Goal: Information Seeking & Learning: Learn about a topic

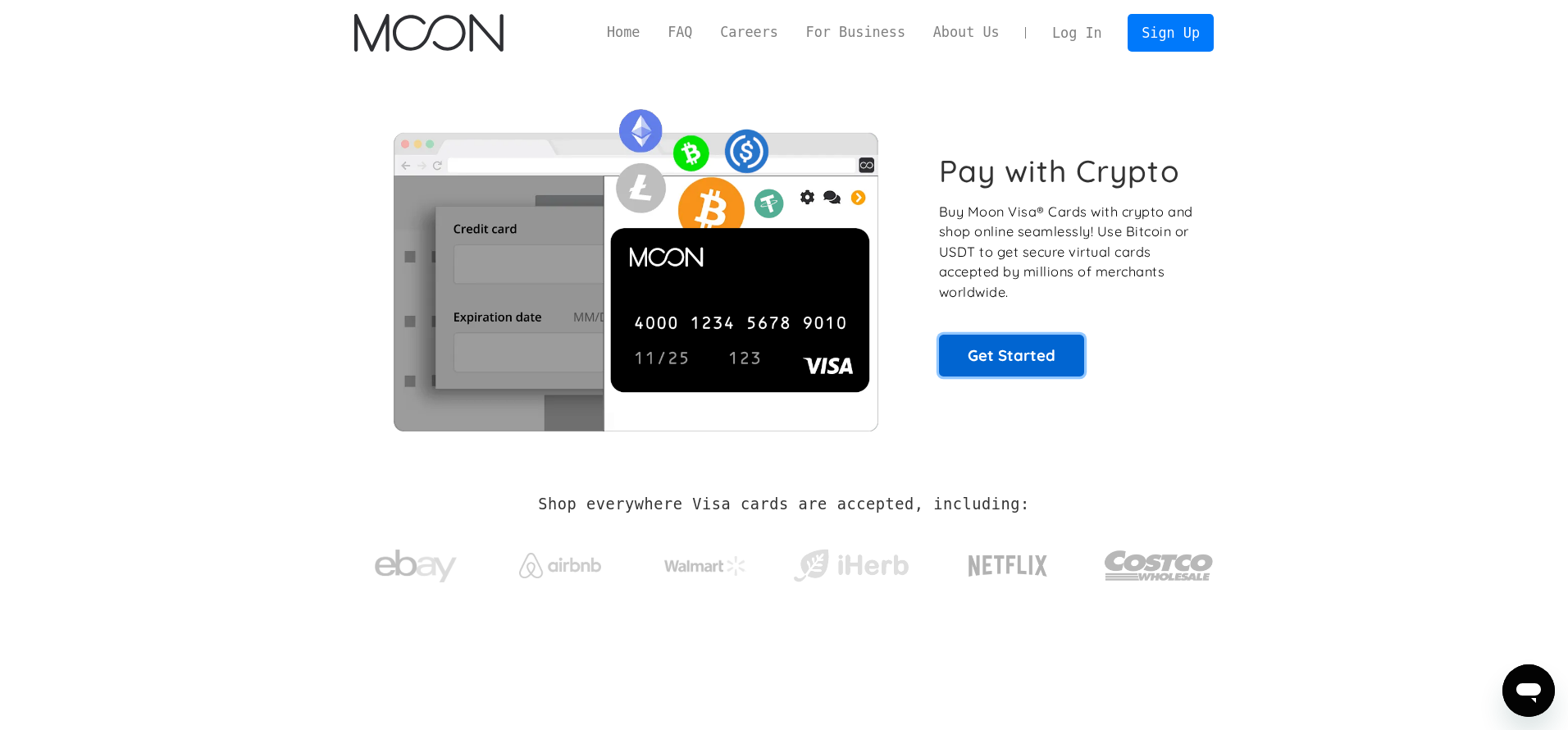
click at [1015, 369] on link "Get Started" at bounding box center [1011, 355] width 145 height 41
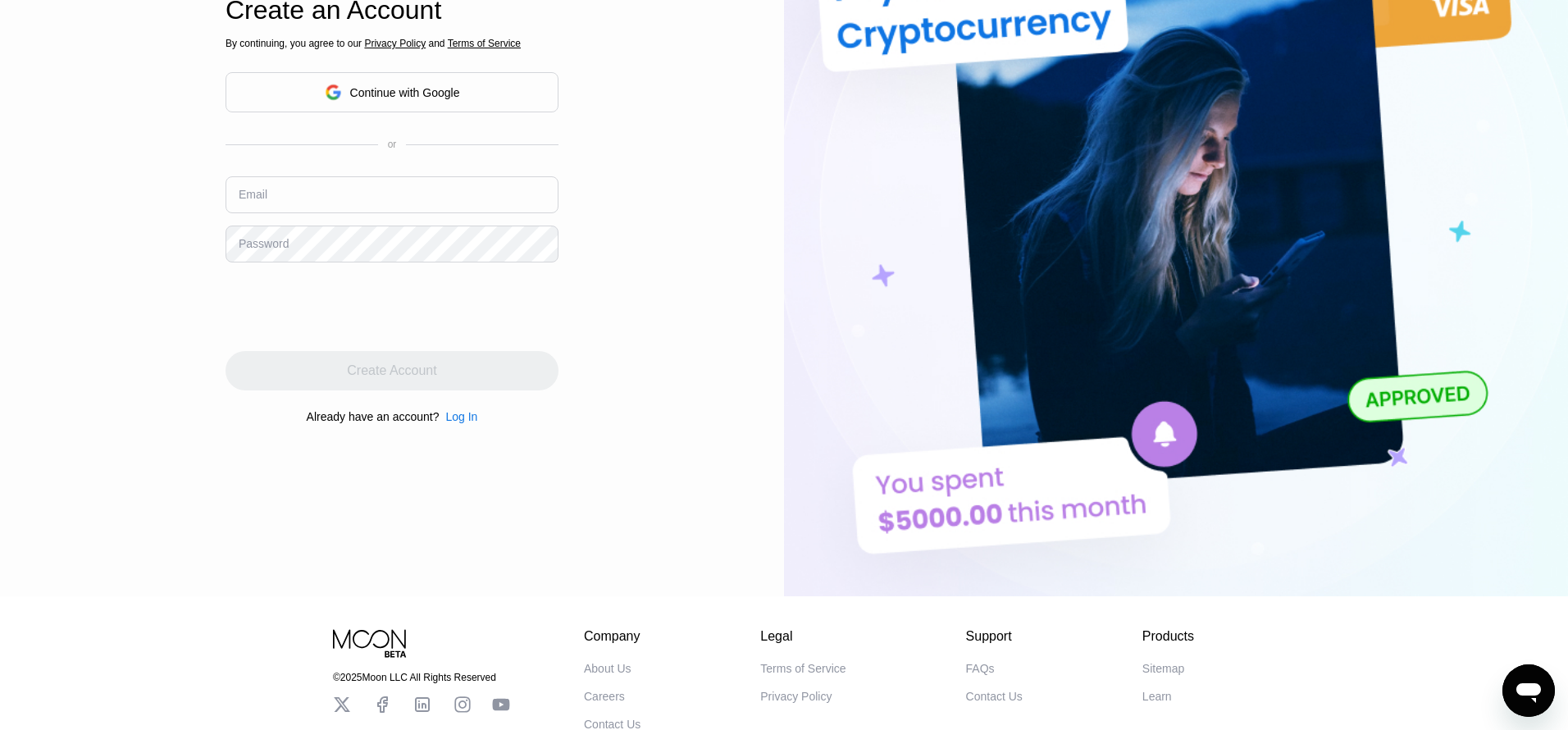
scroll to position [316, 0]
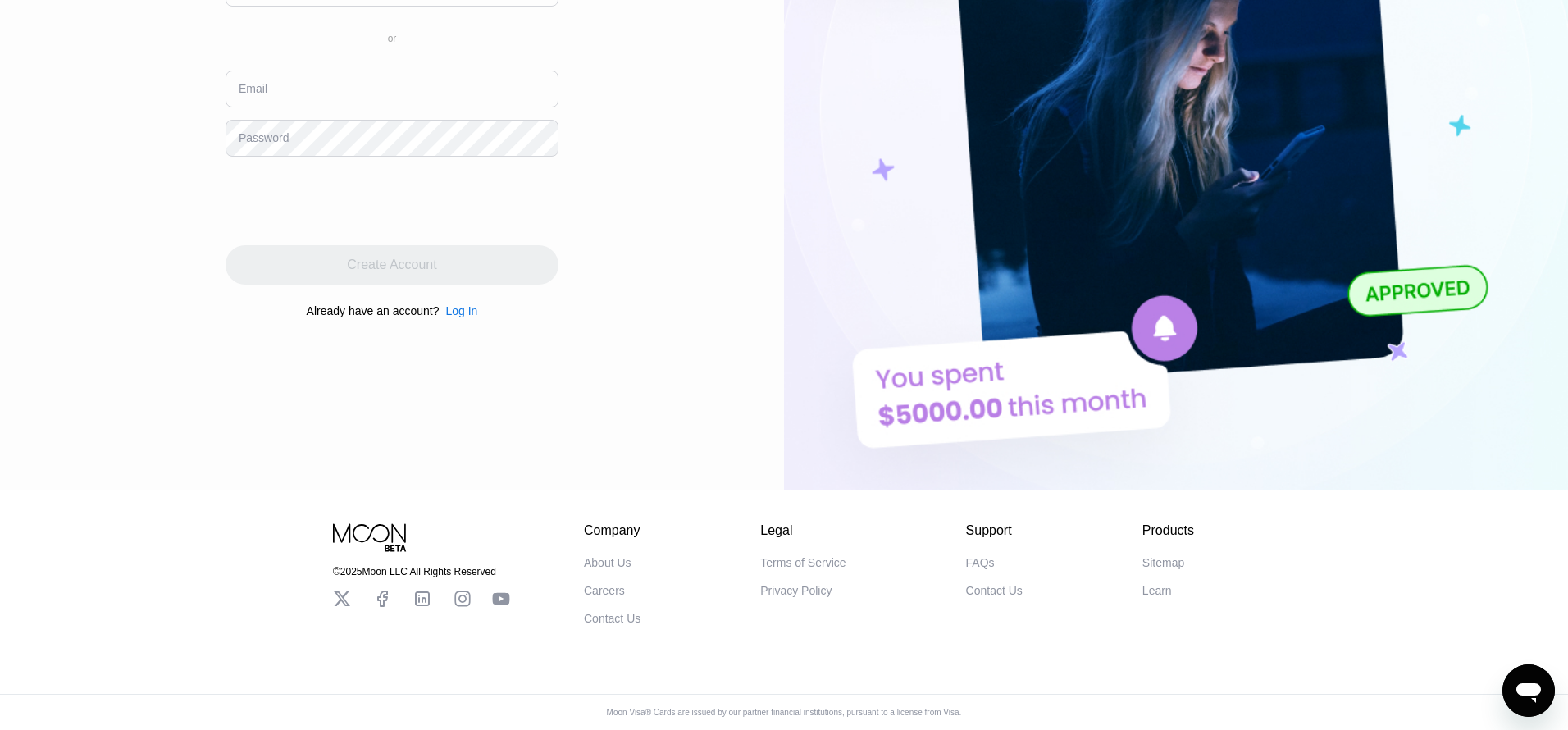
click at [976, 562] on div "FAQs" at bounding box center [980, 562] width 29 height 13
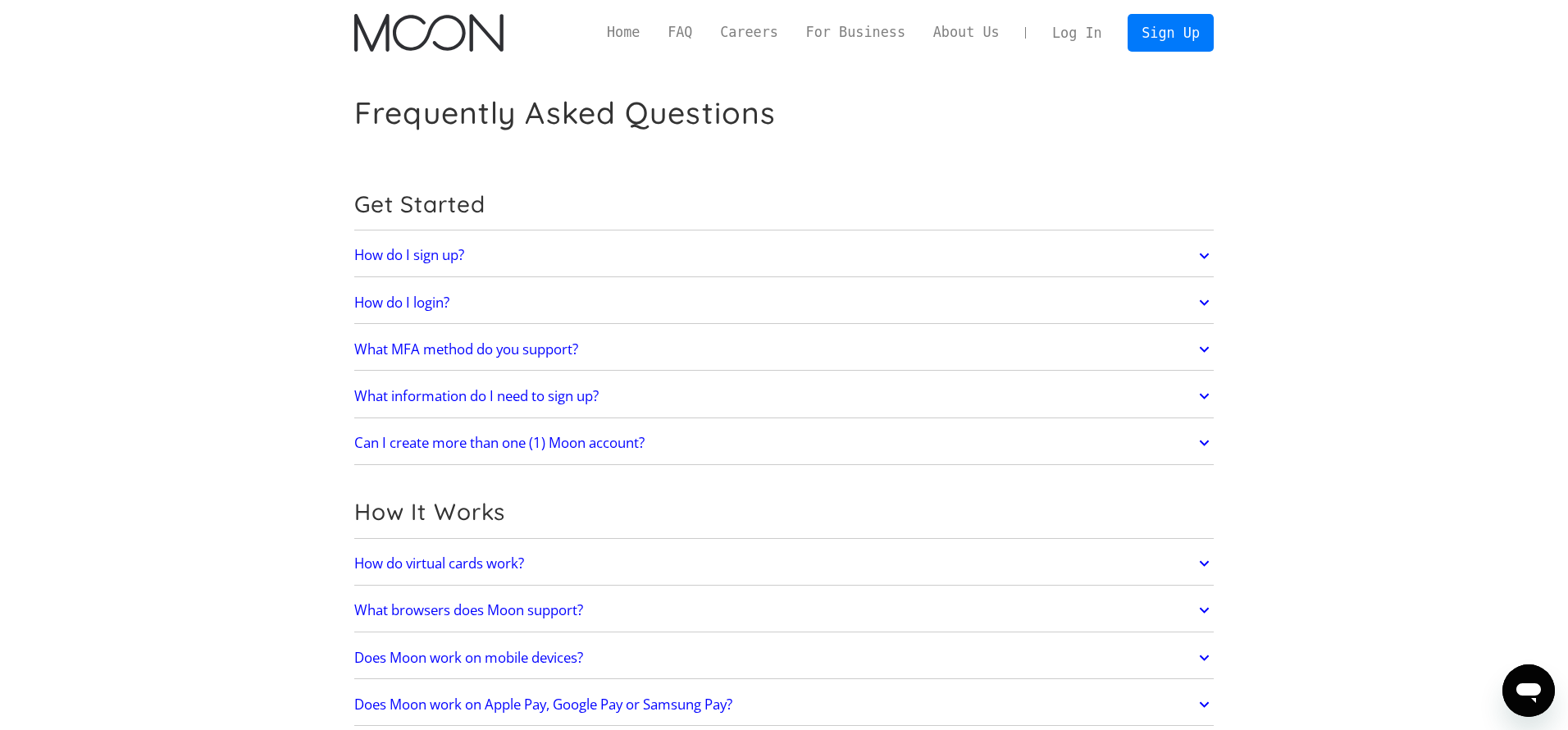
click at [1205, 252] on icon at bounding box center [1204, 256] width 19 height 30
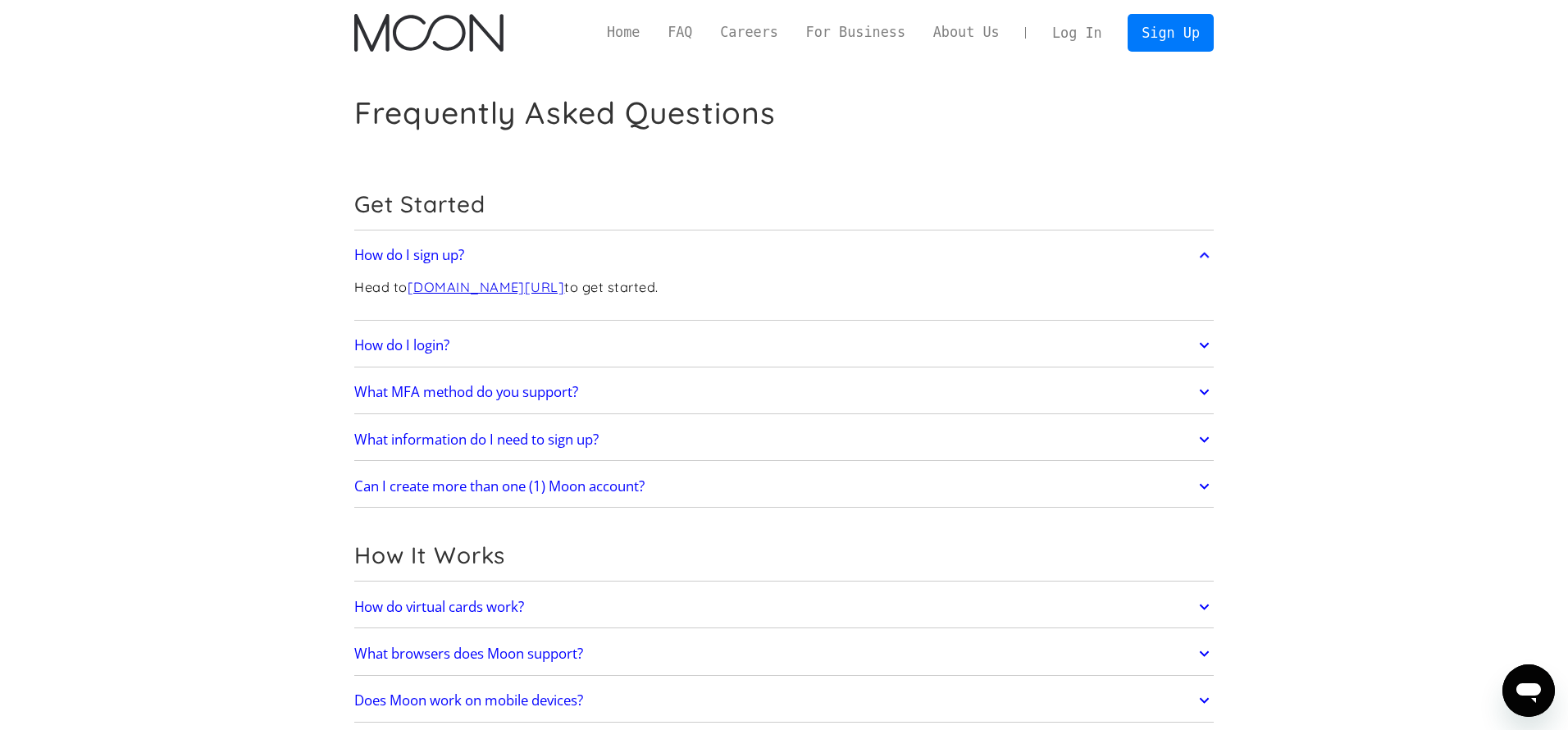
click at [1204, 435] on icon at bounding box center [1204, 440] width 19 height 30
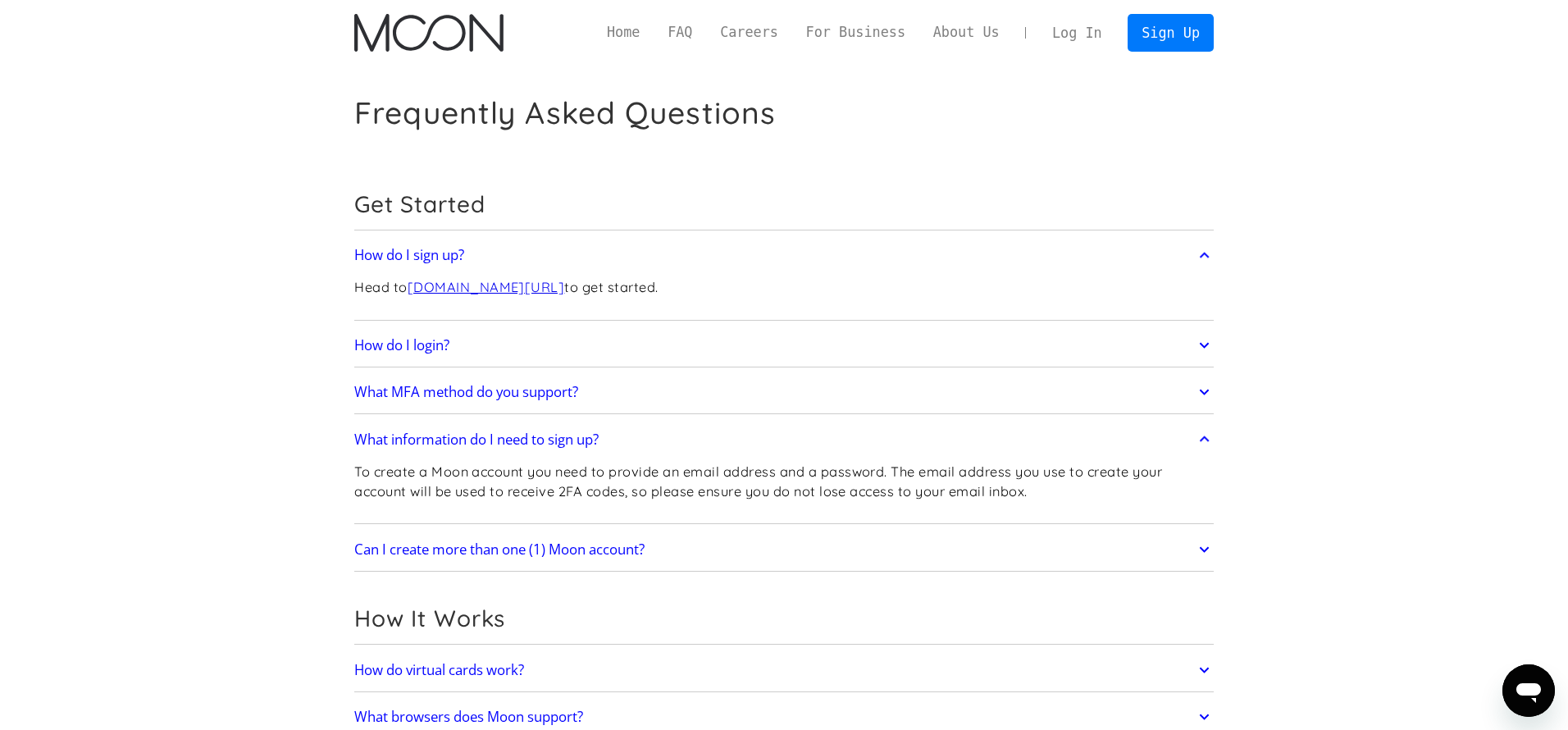
click at [1204, 435] on icon at bounding box center [1204, 440] width 19 height 30
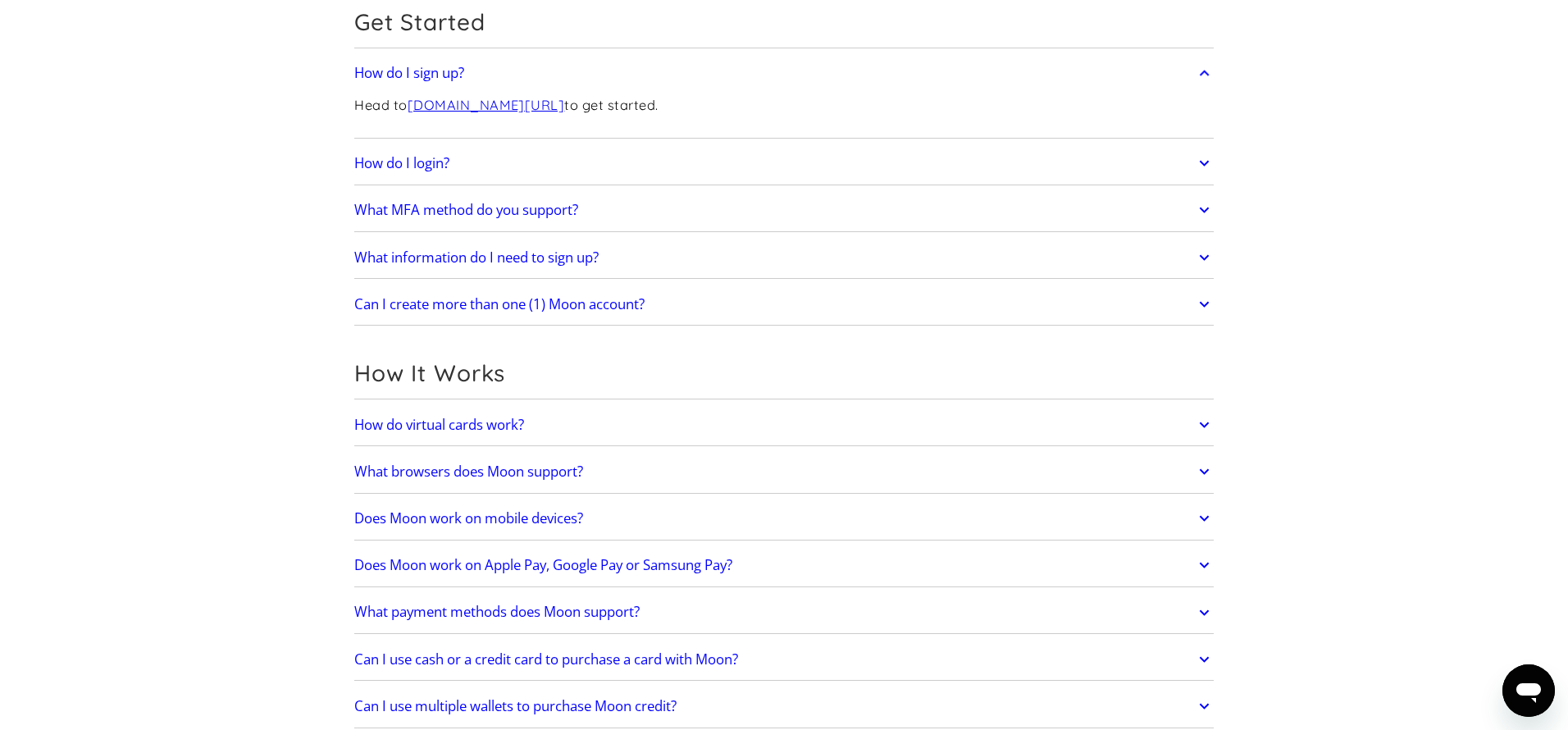
scroll to position [192, 0]
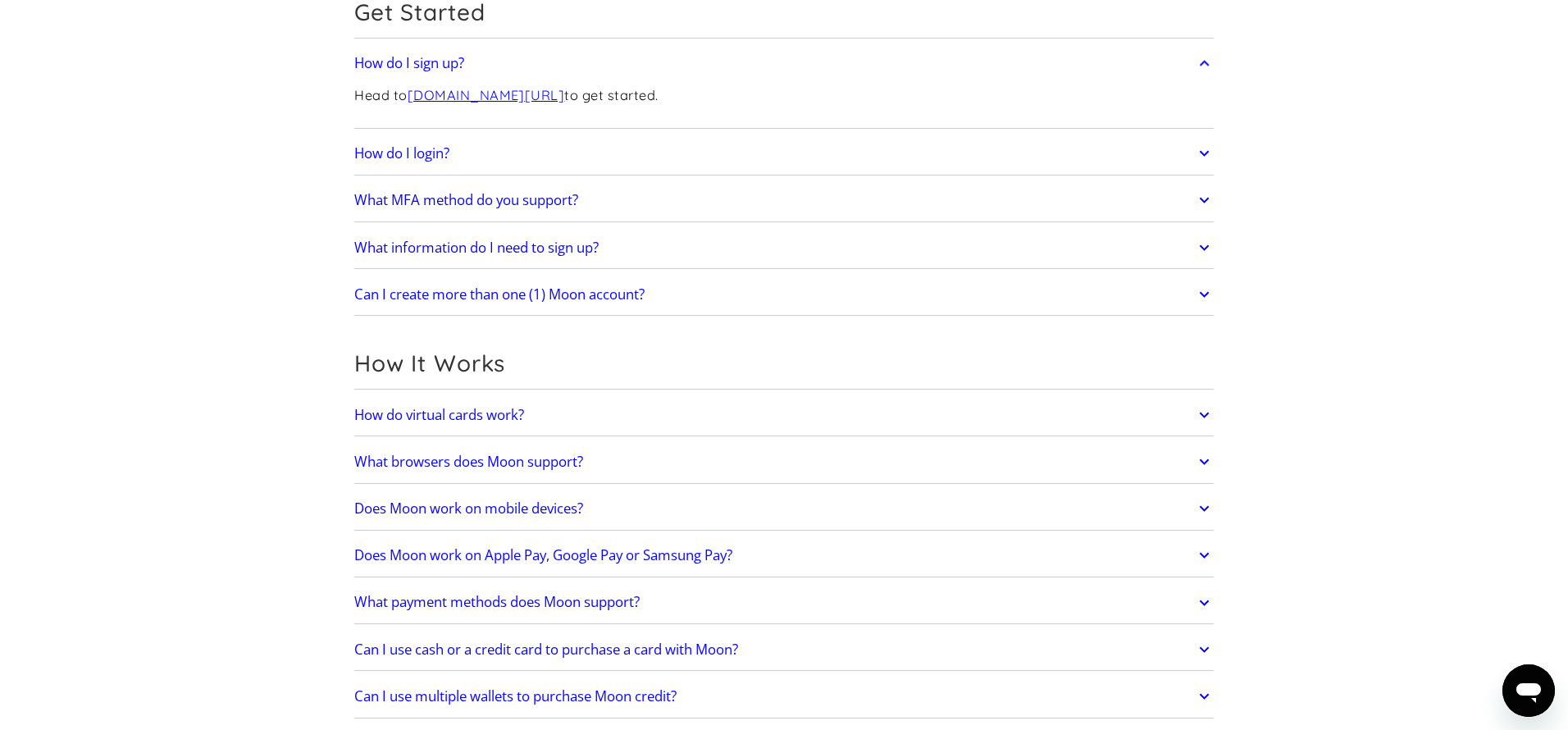
click at [1204, 419] on icon at bounding box center [1204, 415] width 19 height 30
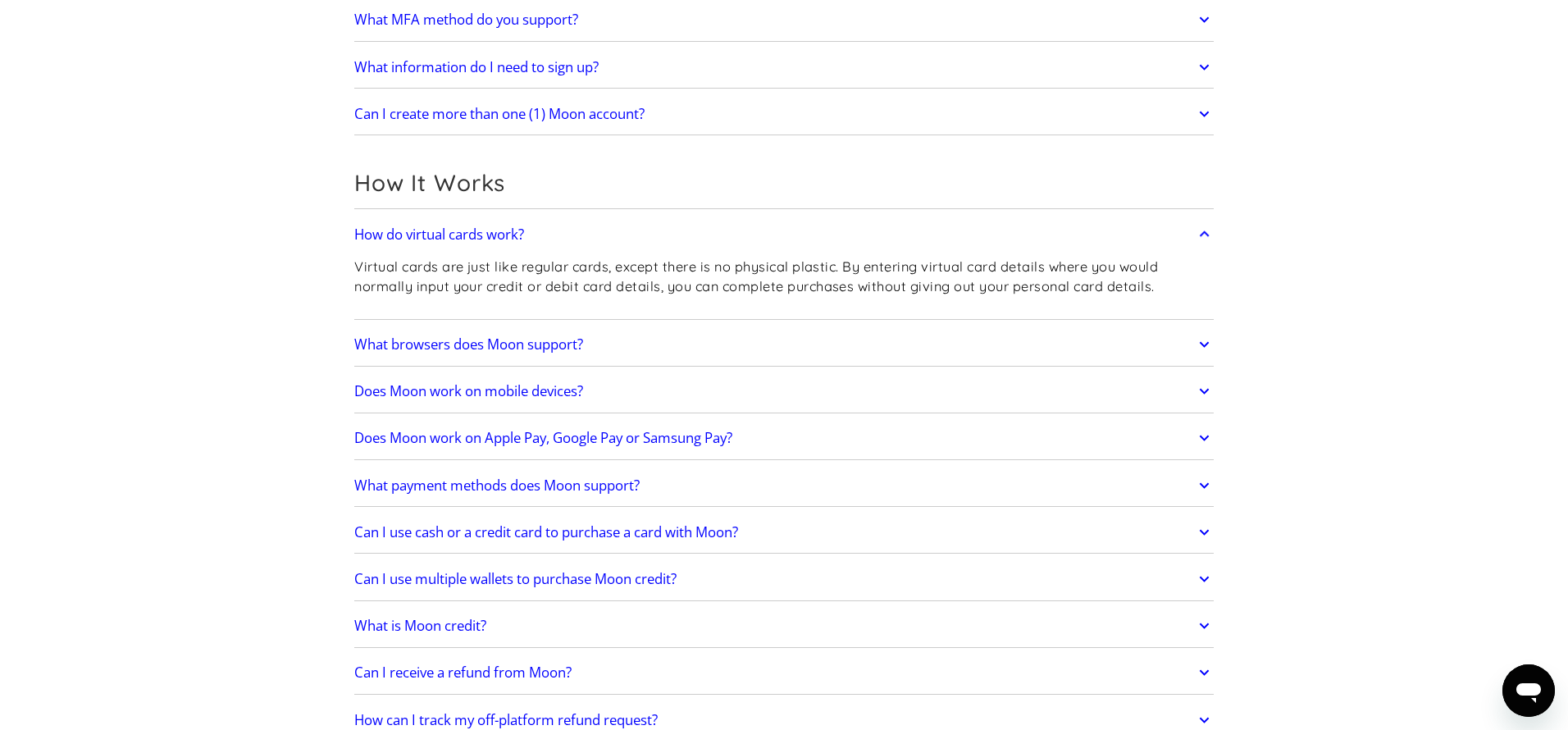
scroll to position [376, 0]
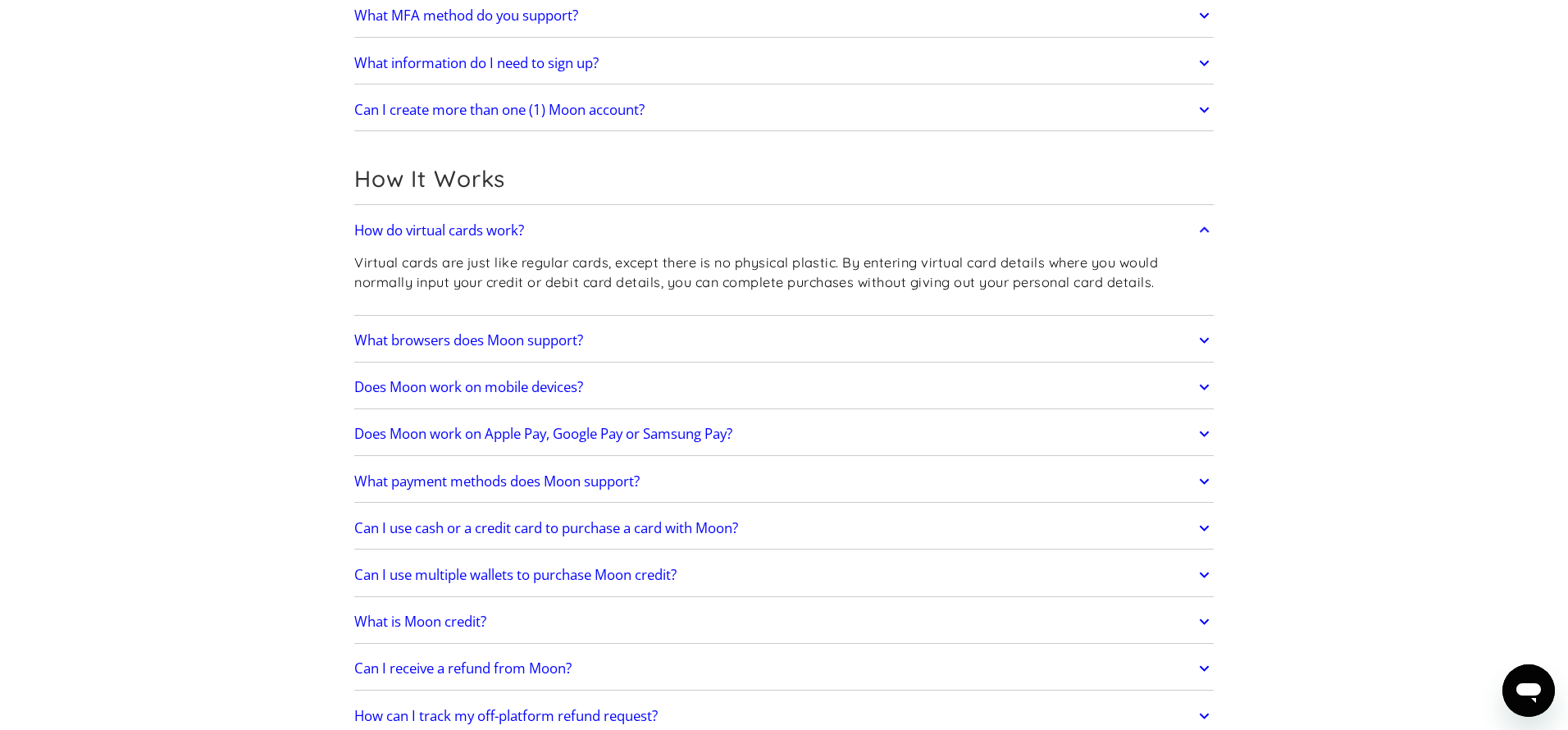
click at [1207, 431] on icon at bounding box center [1204, 434] width 19 height 30
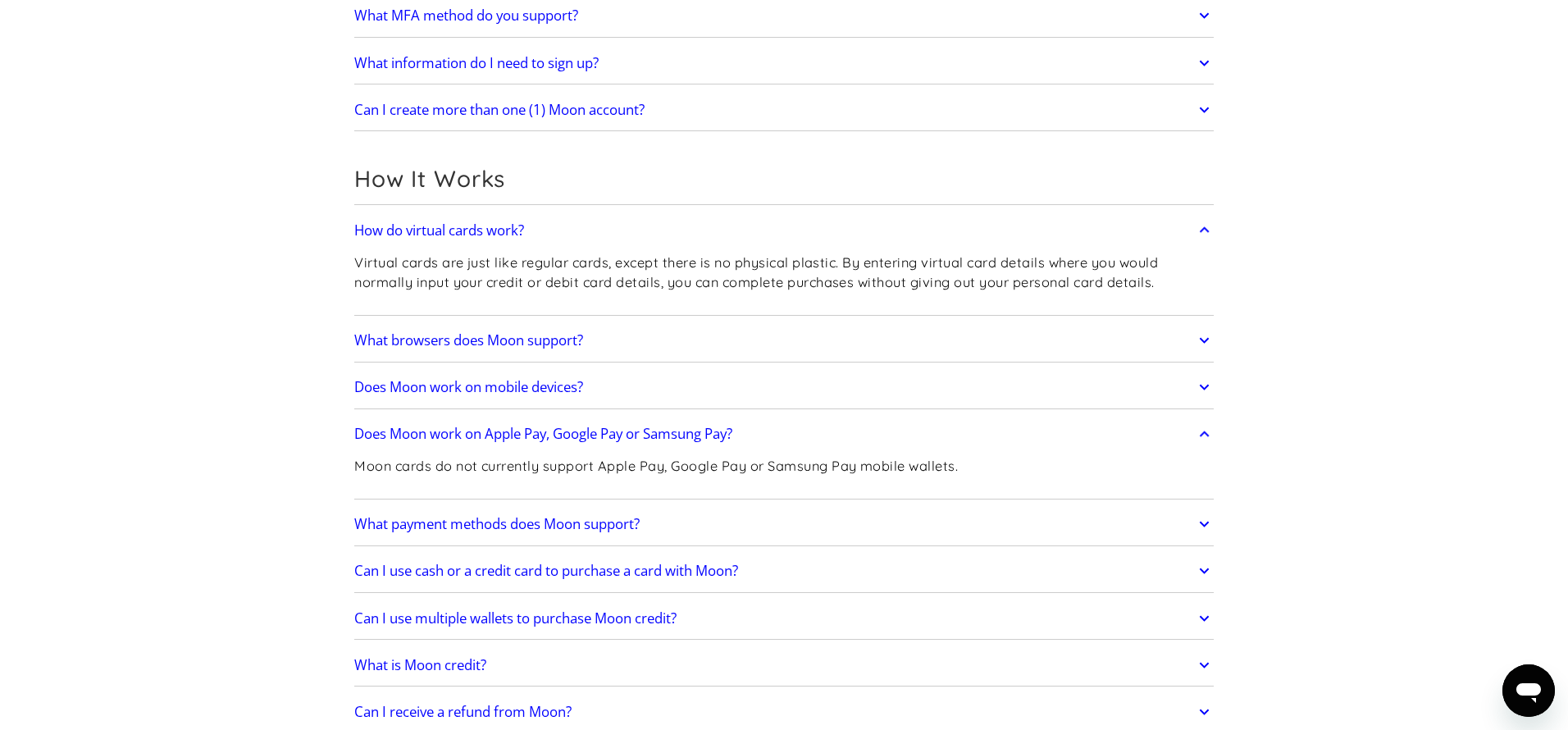
click at [1207, 431] on icon at bounding box center [1204, 434] width 19 height 30
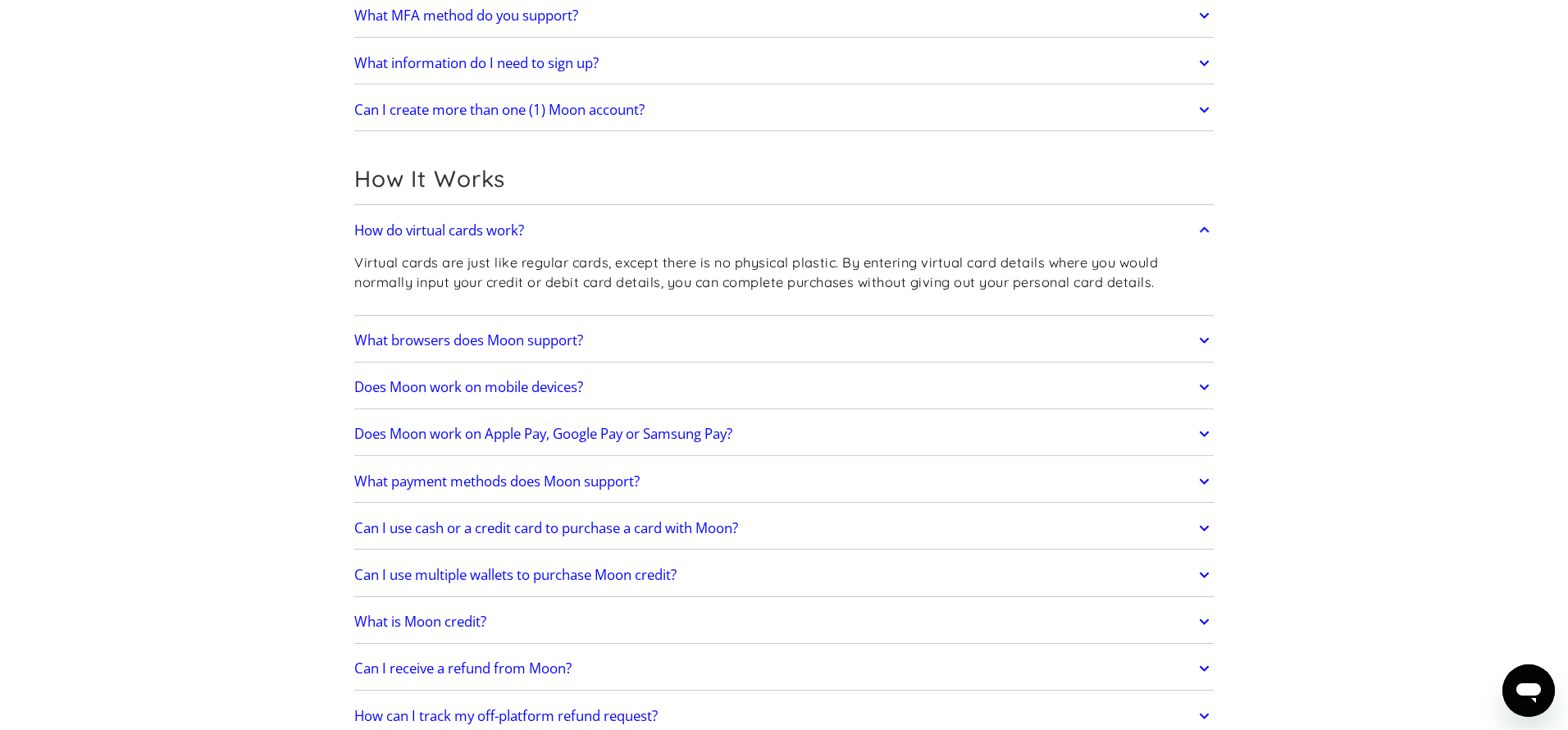
click at [1202, 480] on icon at bounding box center [1204, 482] width 19 height 30
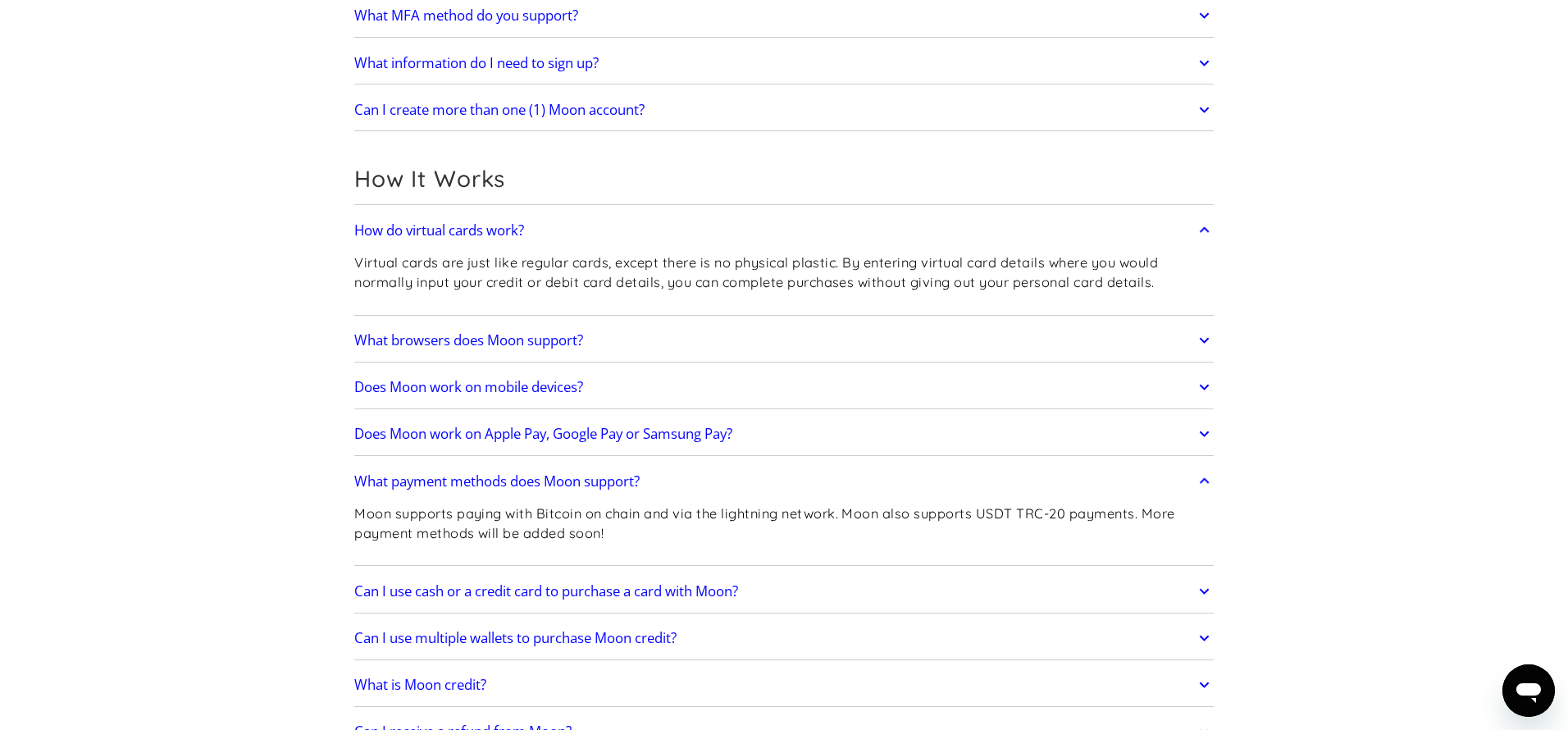
click at [1202, 480] on icon at bounding box center [1203, 481] width 10 height 6
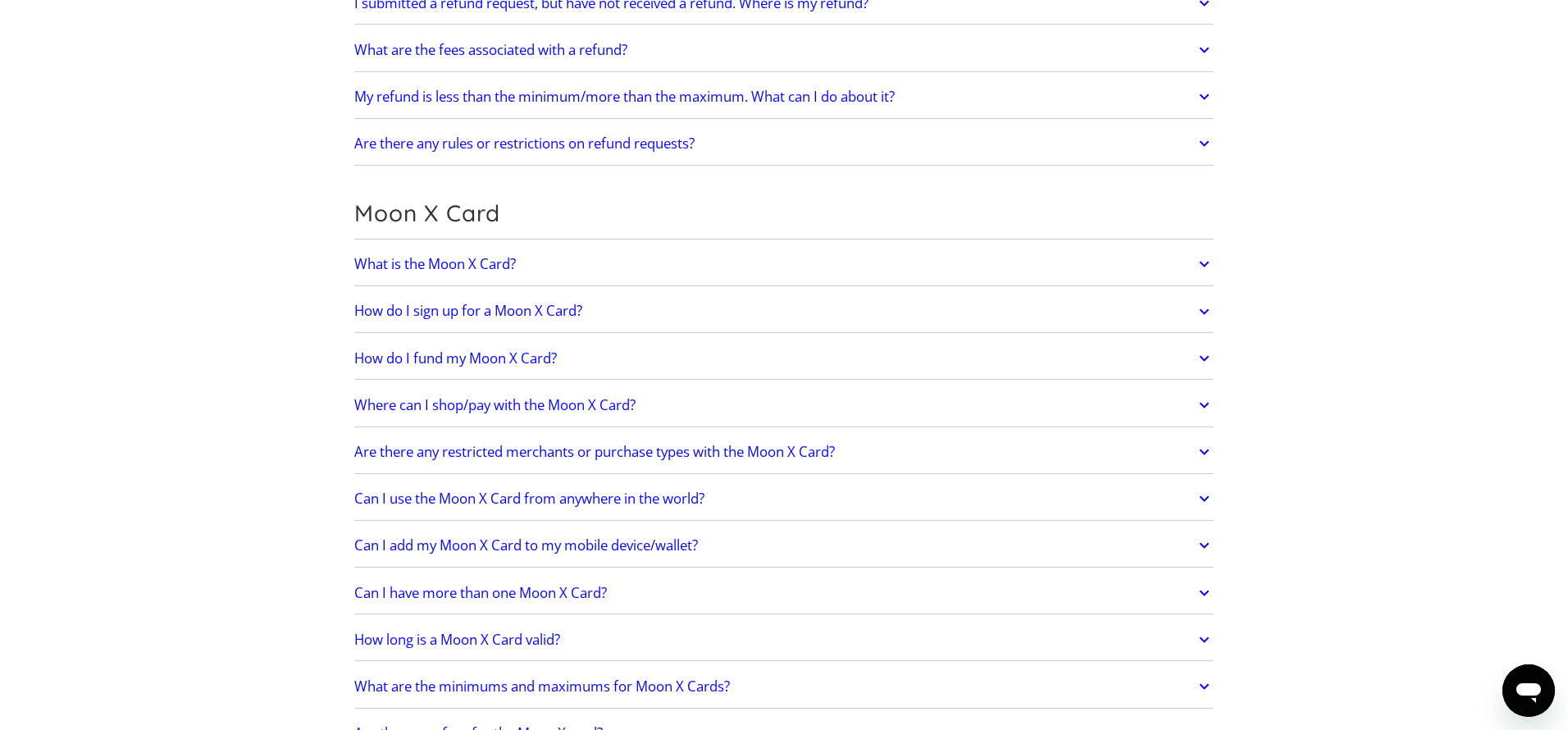
scroll to position [1196, 0]
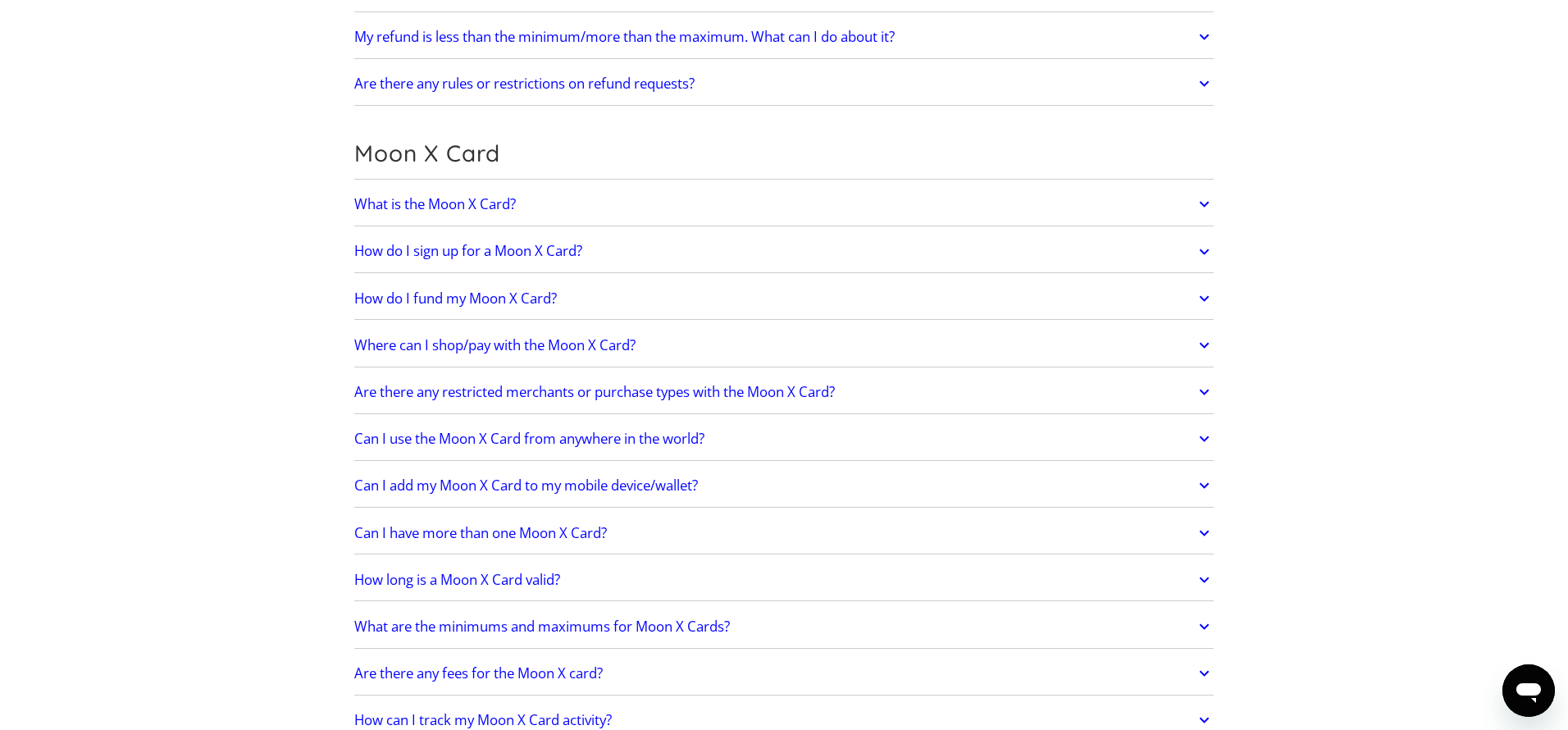
click at [1210, 205] on icon at bounding box center [1204, 205] width 19 height 30
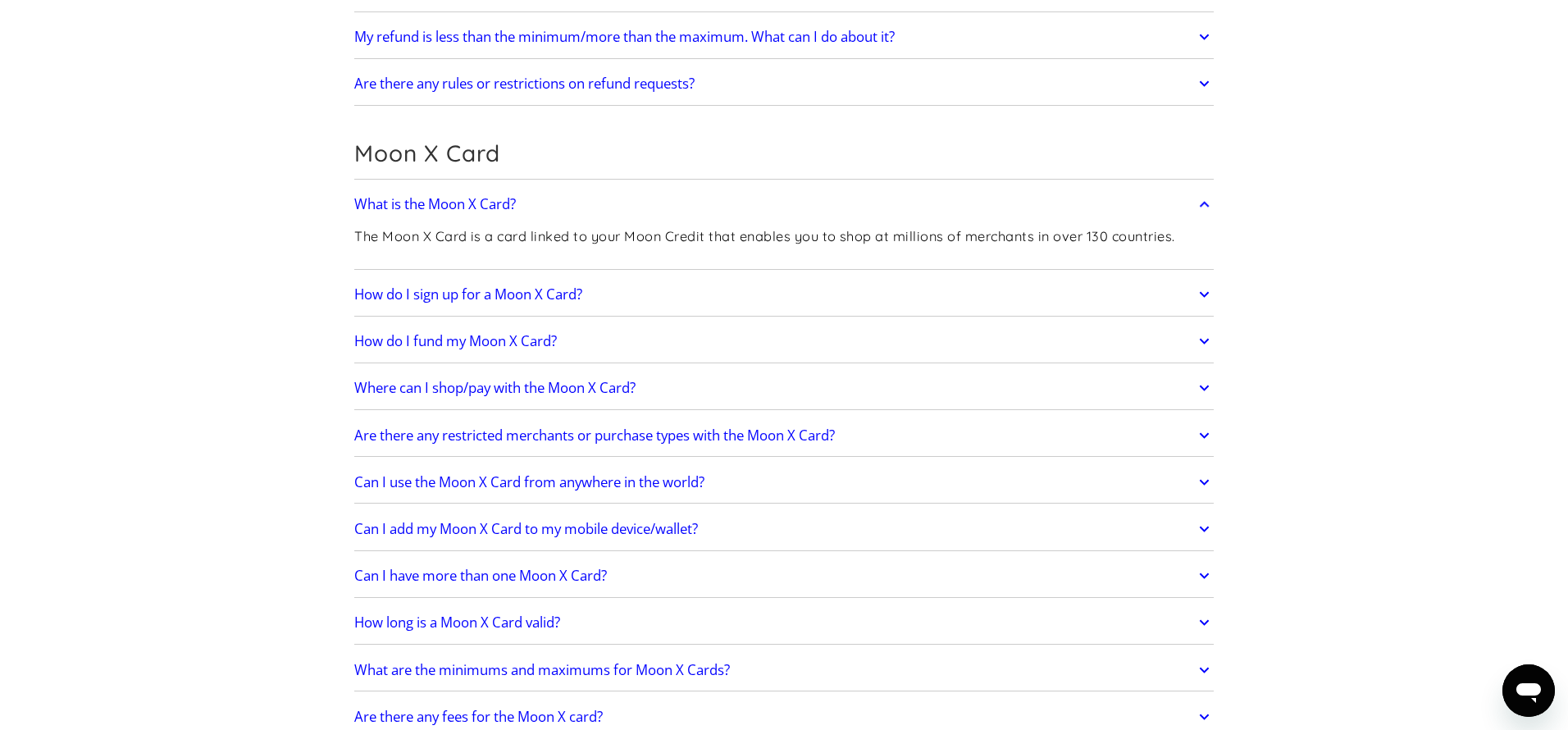
click at [1208, 209] on icon at bounding box center [1204, 205] width 19 height 30
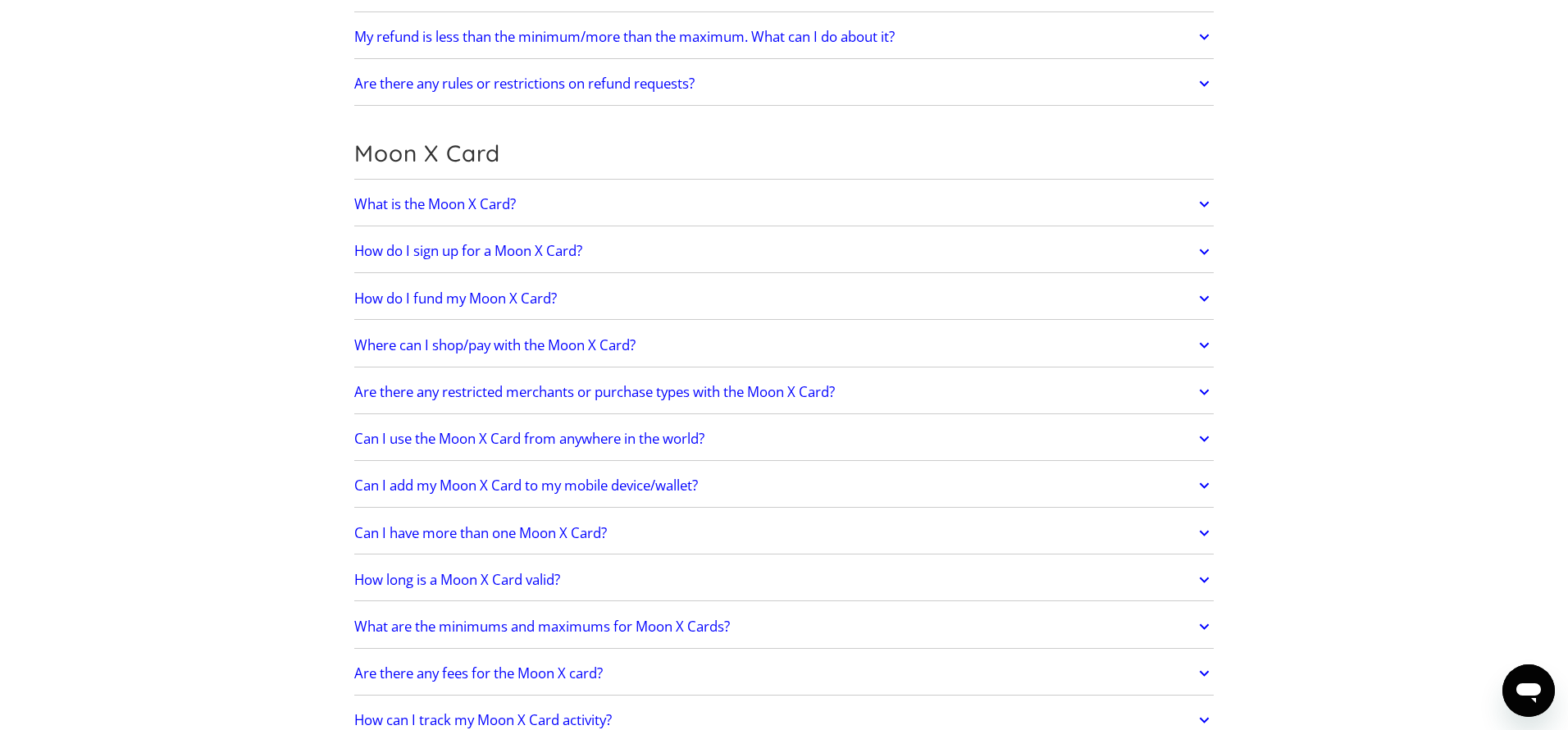
click at [1201, 250] on icon at bounding box center [1203, 251] width 10 height 6
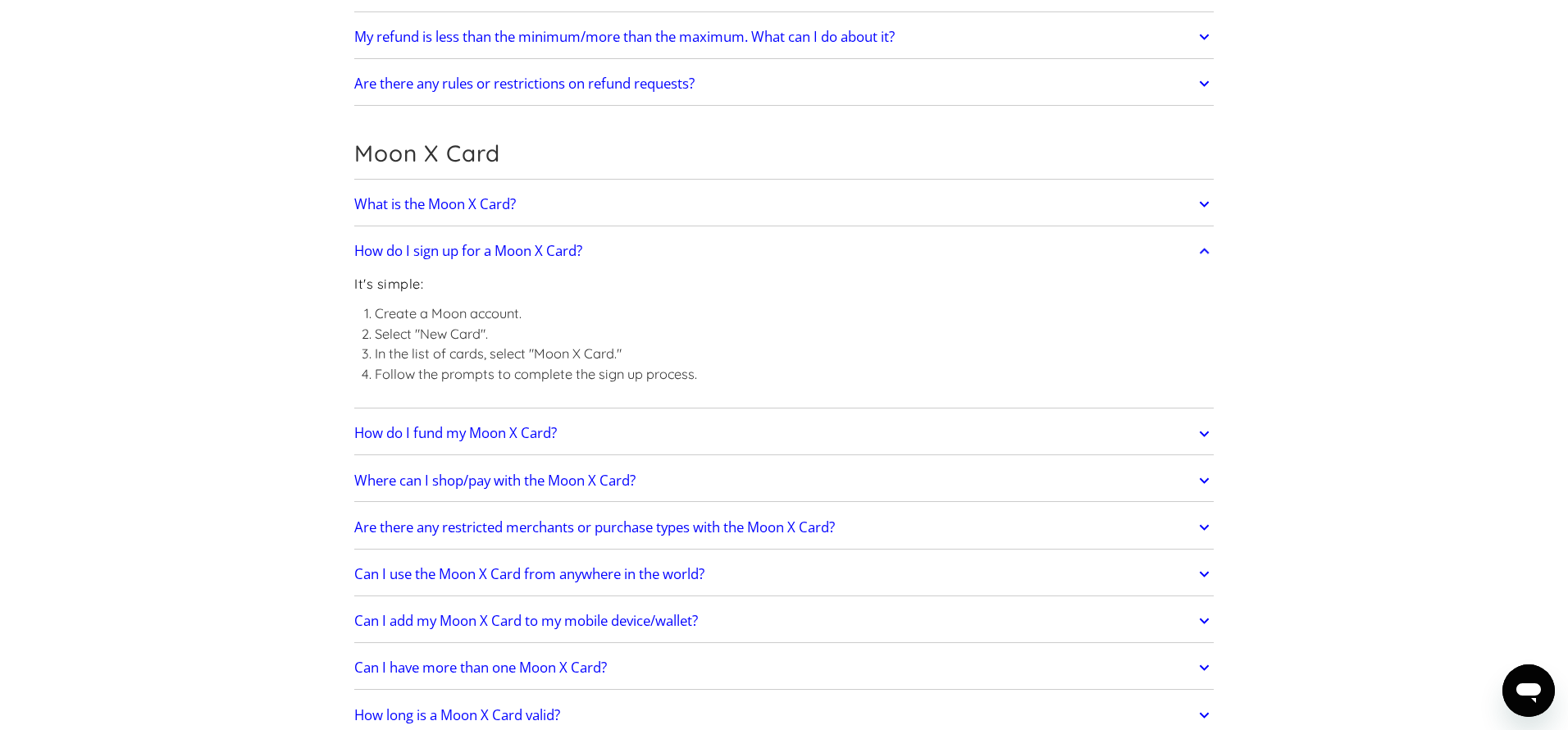
click at [1201, 250] on icon at bounding box center [1204, 252] width 19 height 30
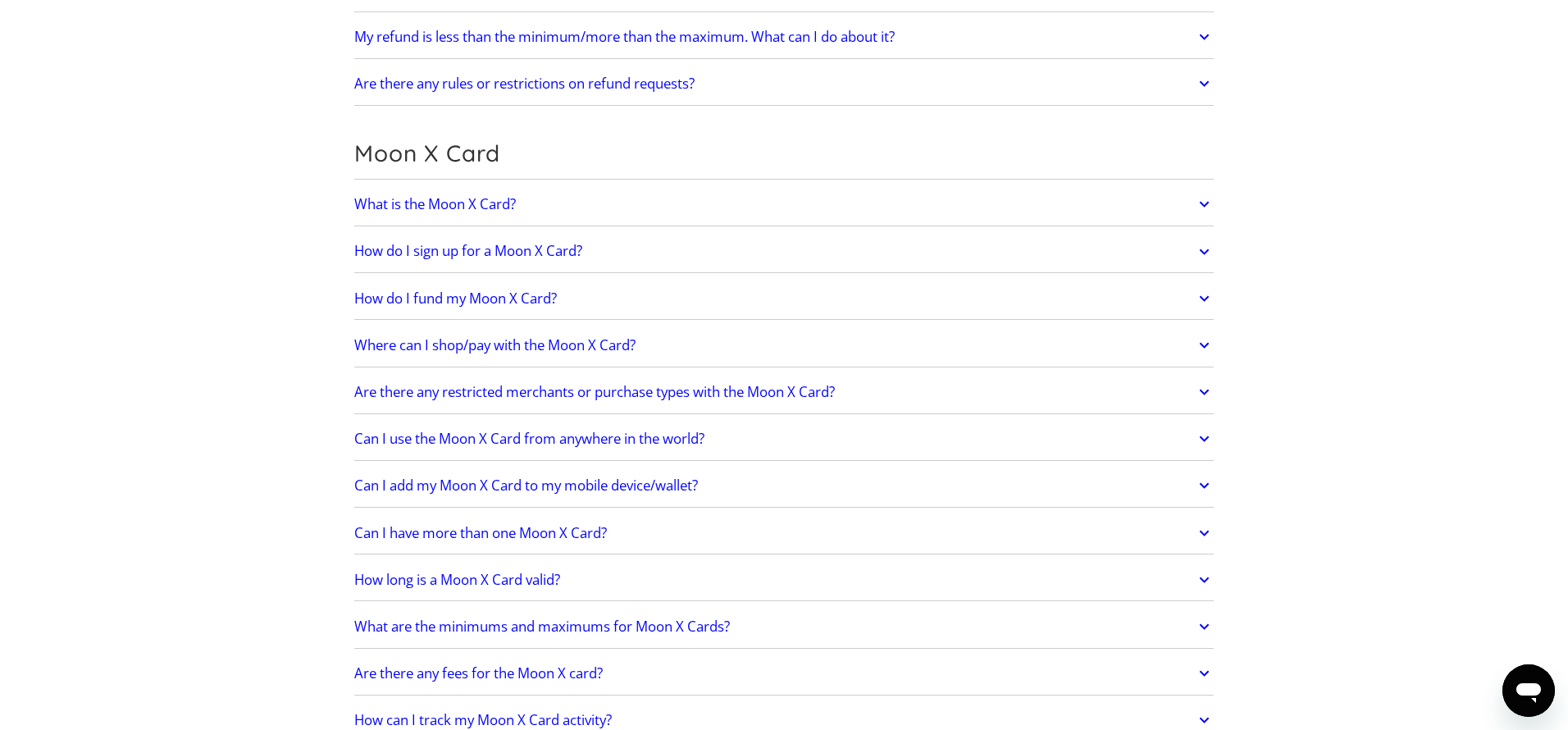
click at [1202, 296] on icon at bounding box center [1204, 298] width 19 height 30
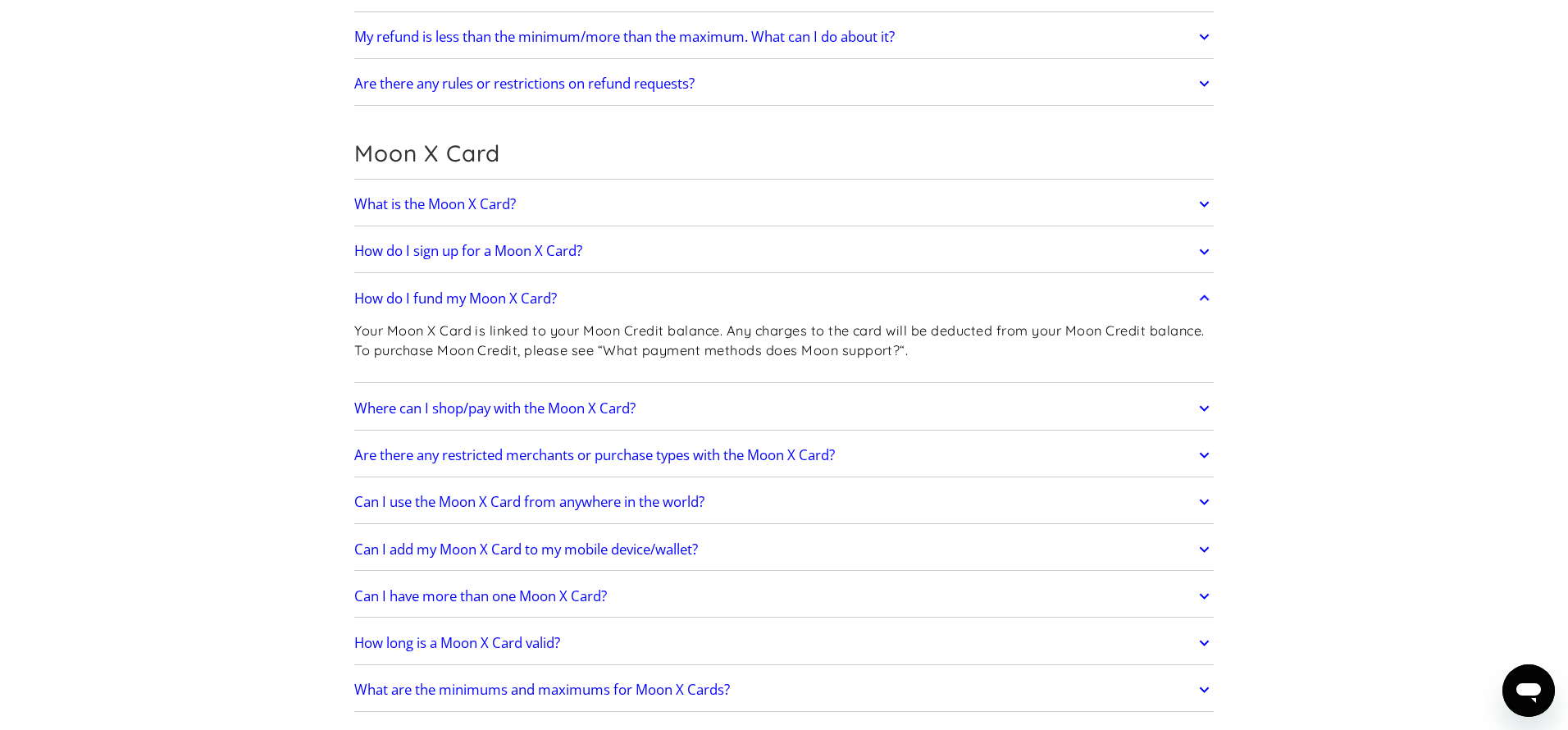
click at [1201, 296] on icon at bounding box center [1204, 298] width 19 height 30
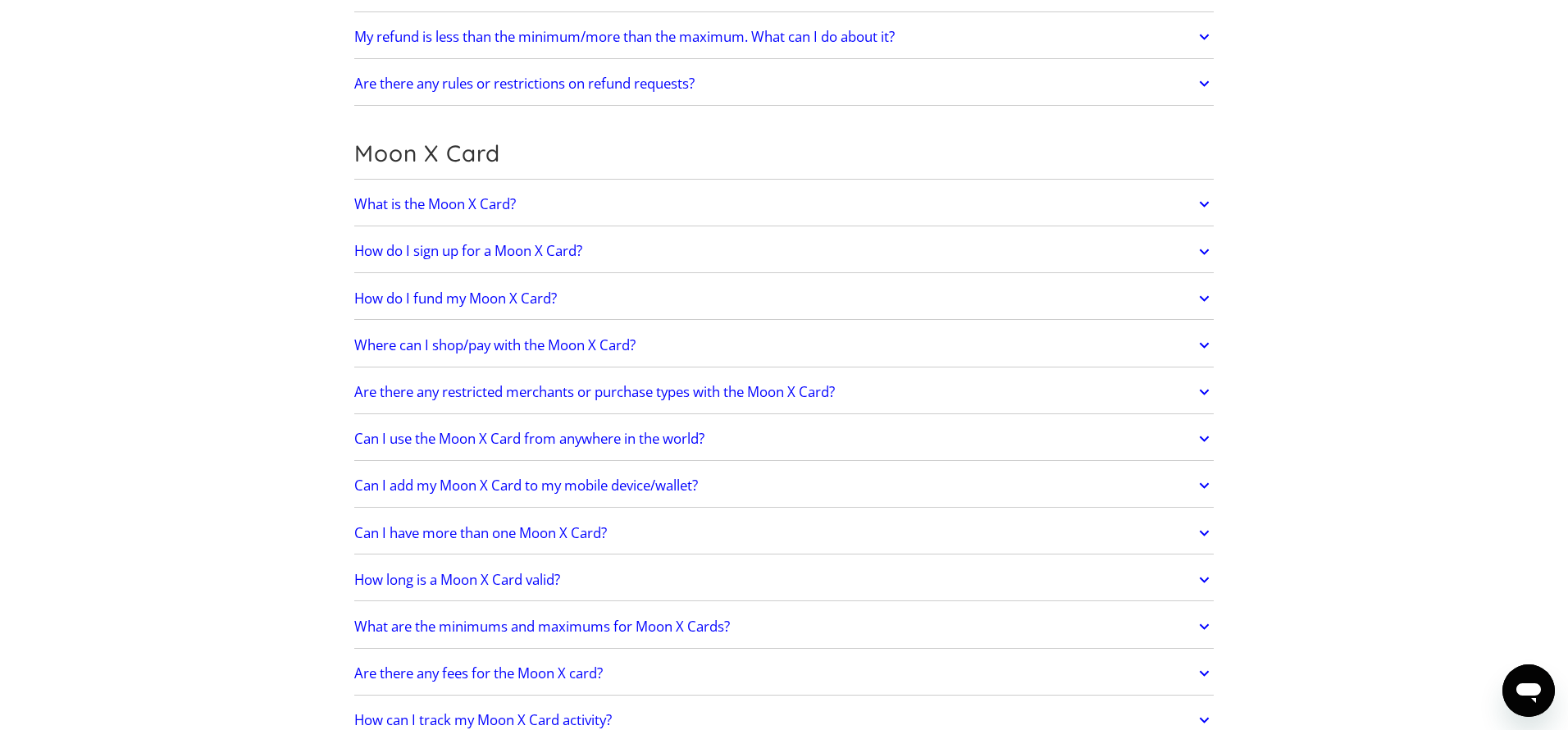
click at [1201, 349] on icon at bounding box center [1204, 346] width 19 height 30
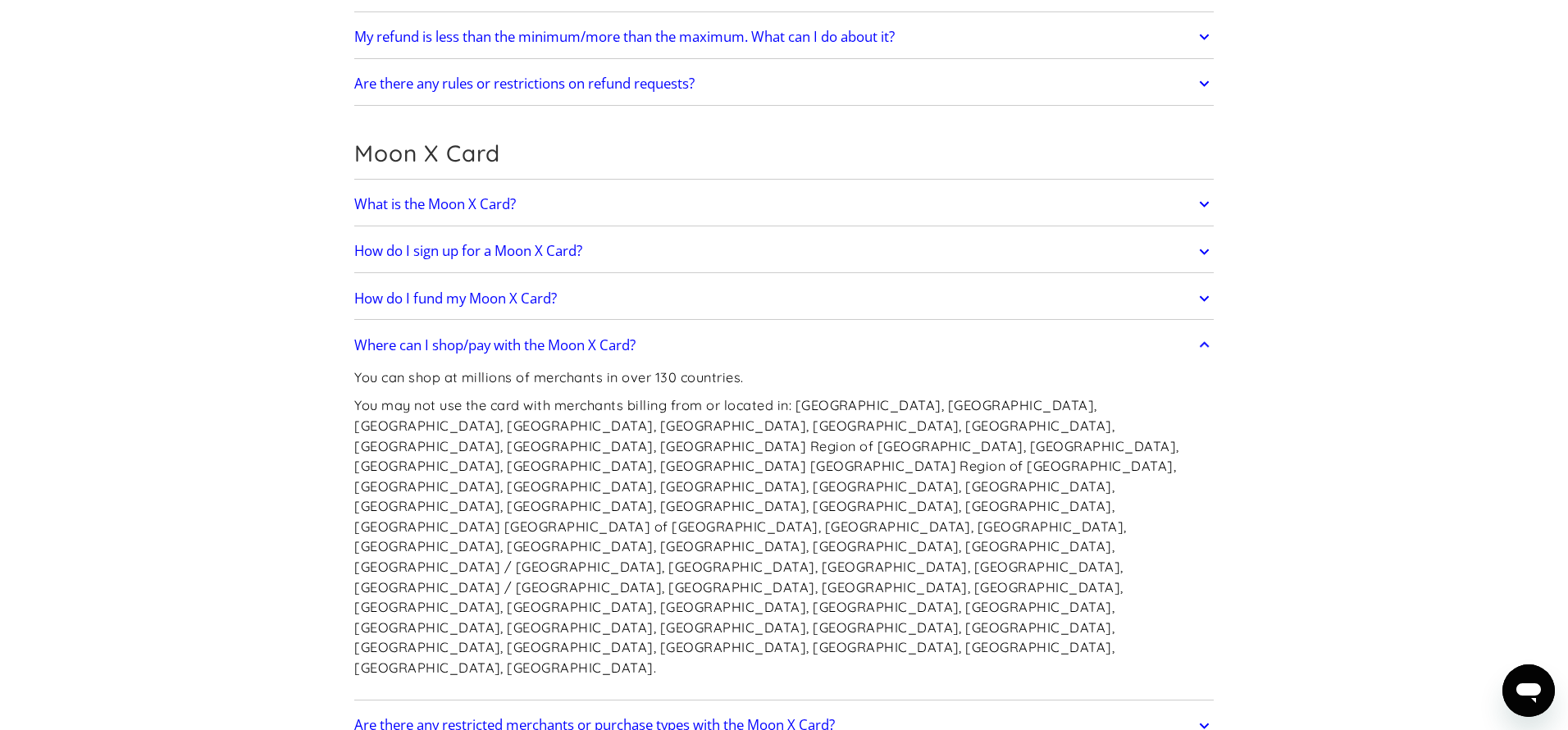
click at [1201, 349] on icon at bounding box center [1204, 346] width 19 height 30
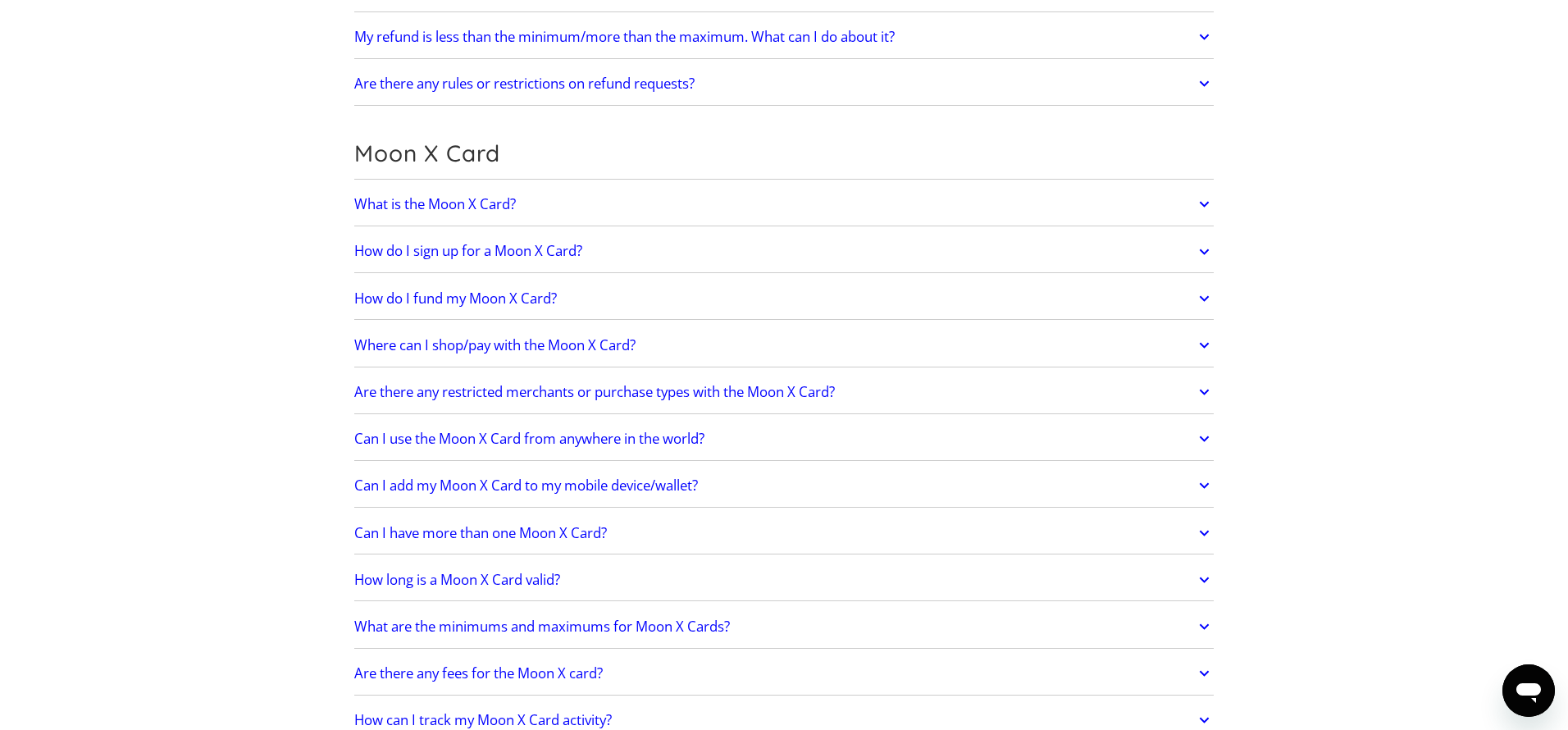
click at [1205, 396] on icon at bounding box center [1204, 392] width 19 height 30
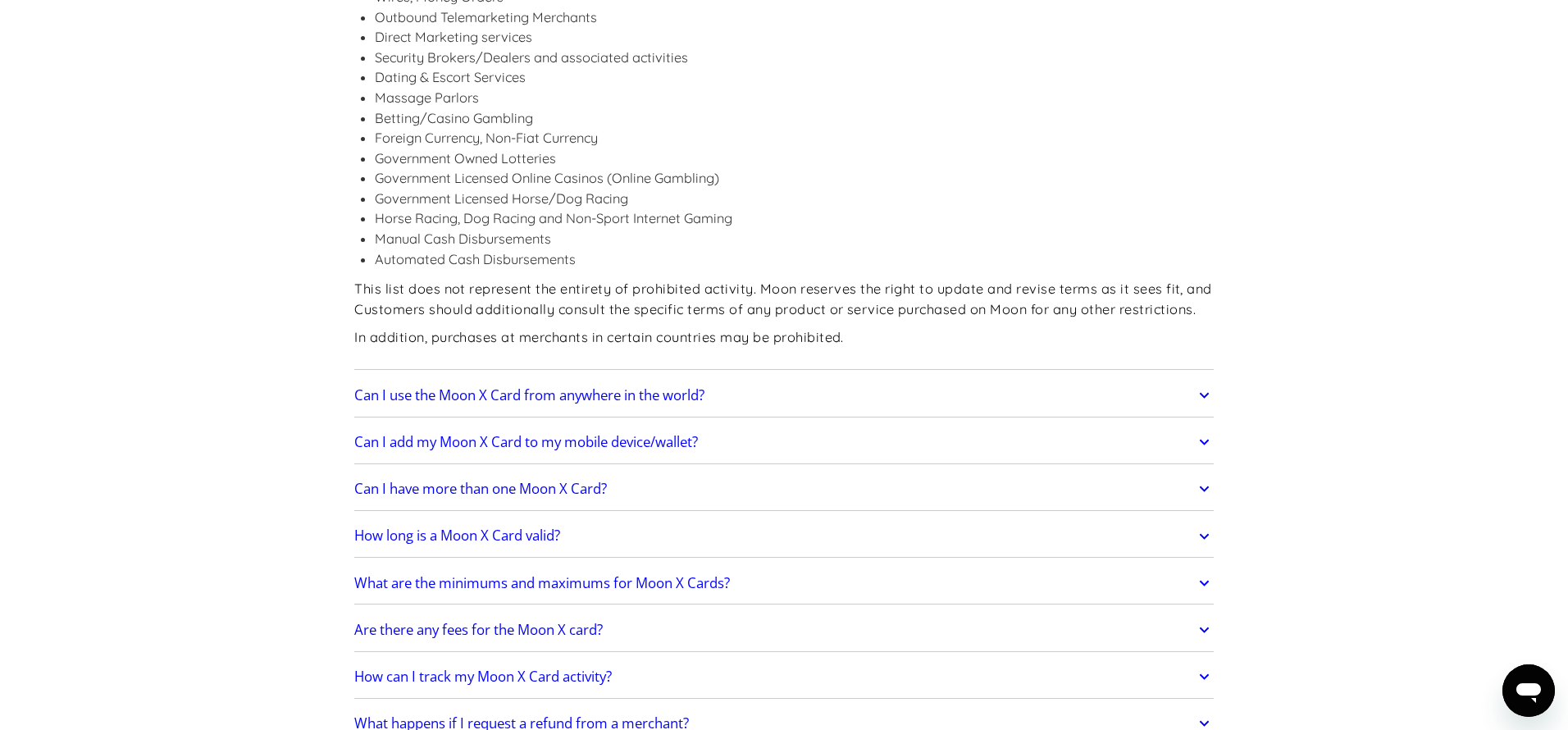
scroll to position [1711, 0]
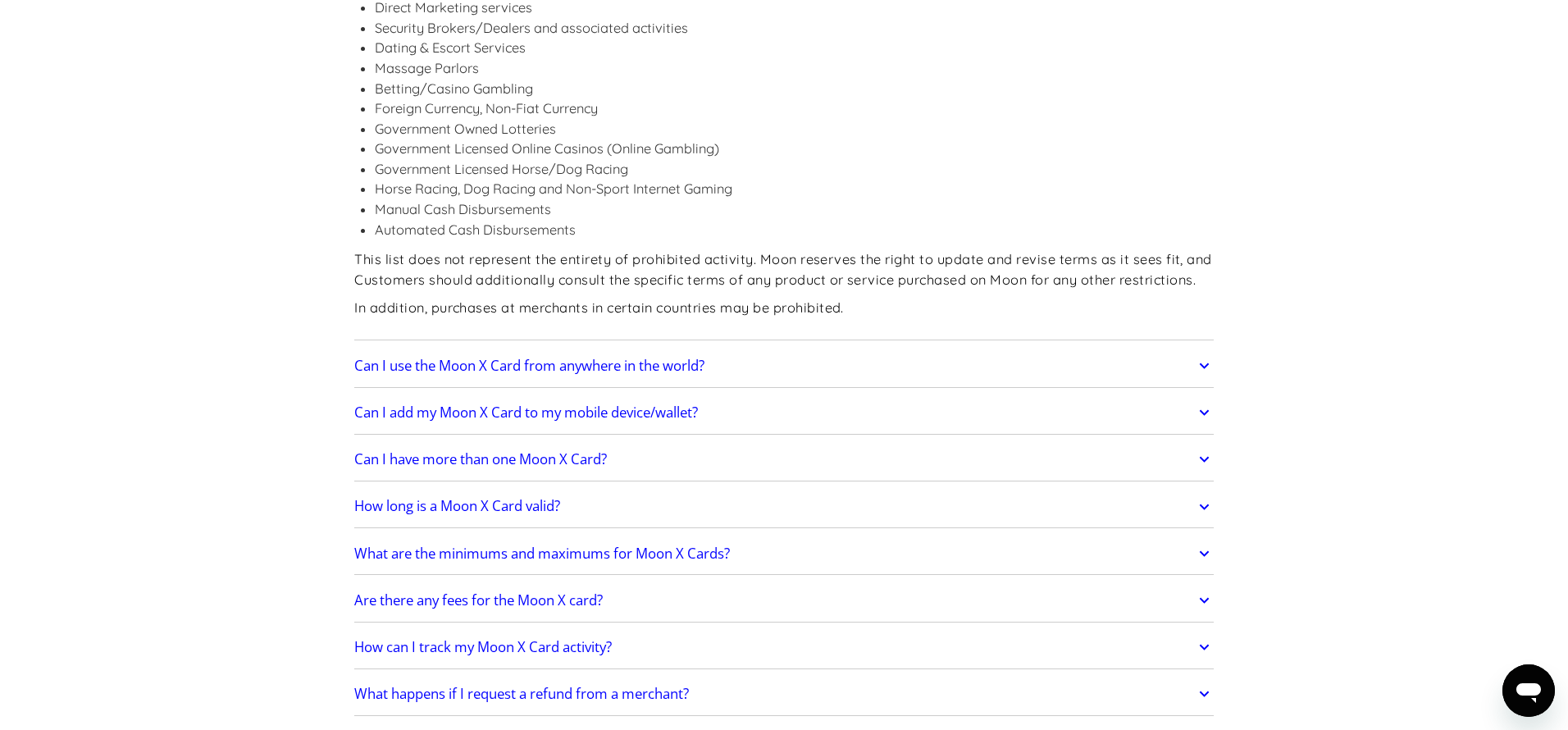
click at [1208, 361] on icon at bounding box center [1204, 366] width 19 height 30
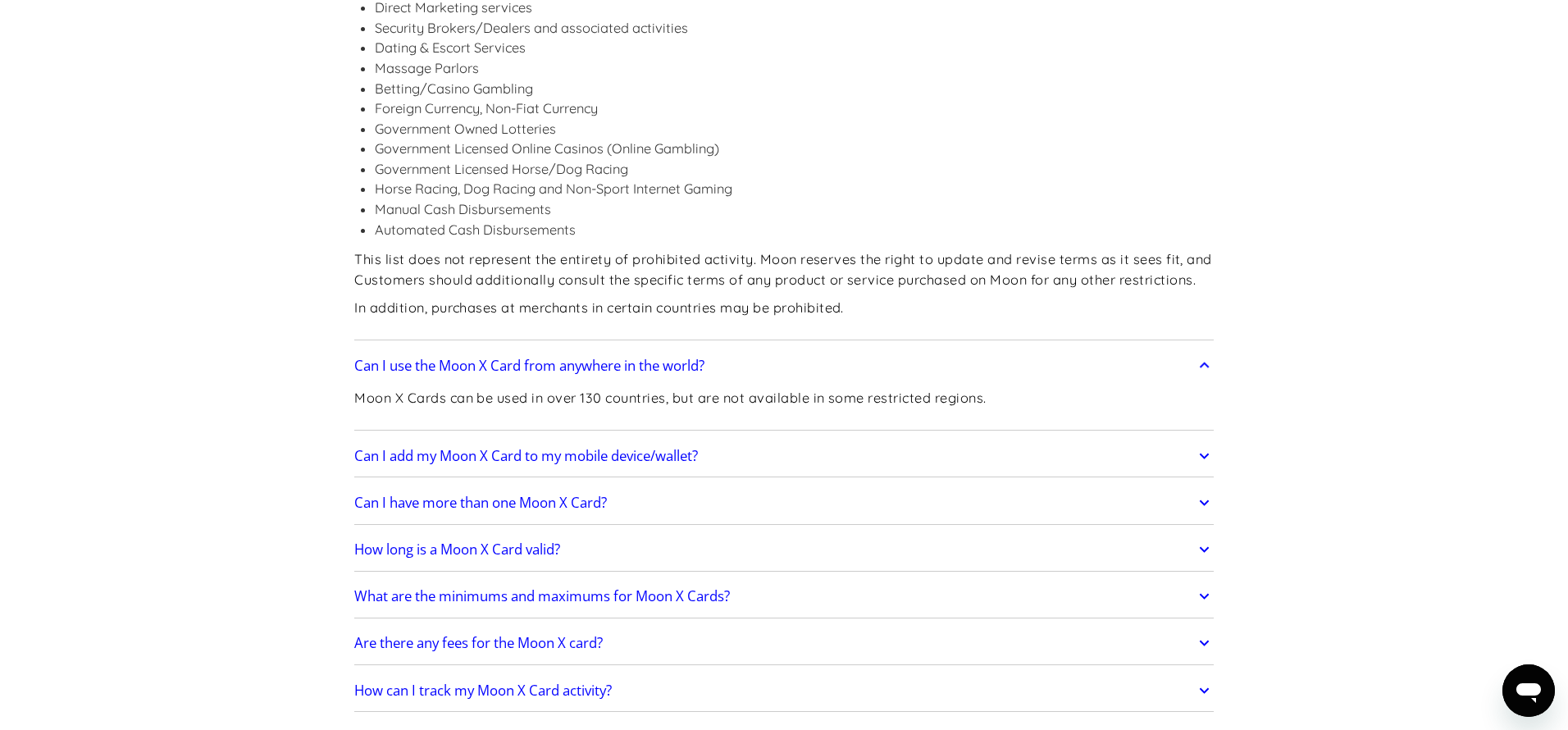
click at [1208, 361] on icon at bounding box center [1204, 366] width 19 height 30
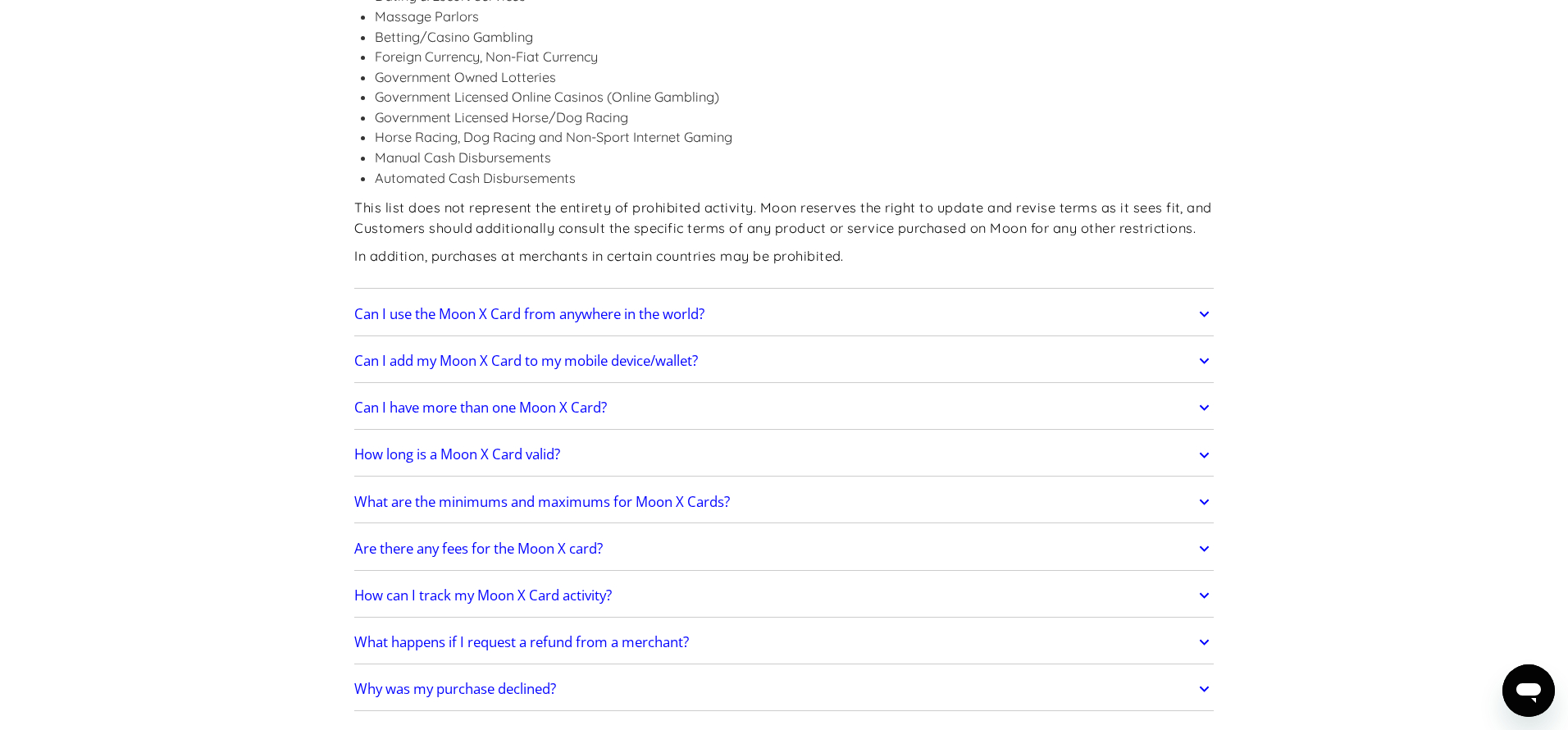
scroll to position [1779, 0]
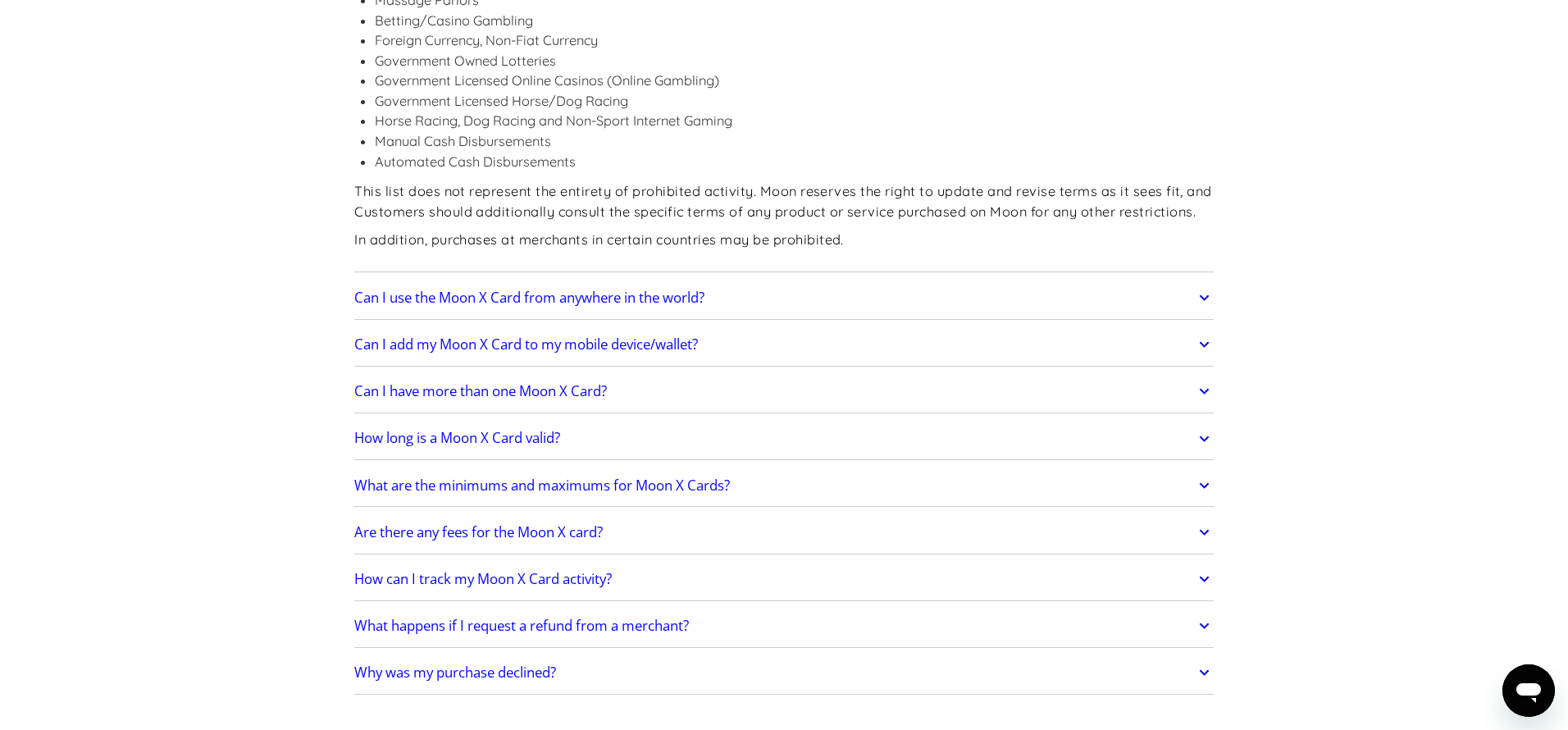
click at [1207, 487] on icon at bounding box center [1204, 485] width 19 height 30
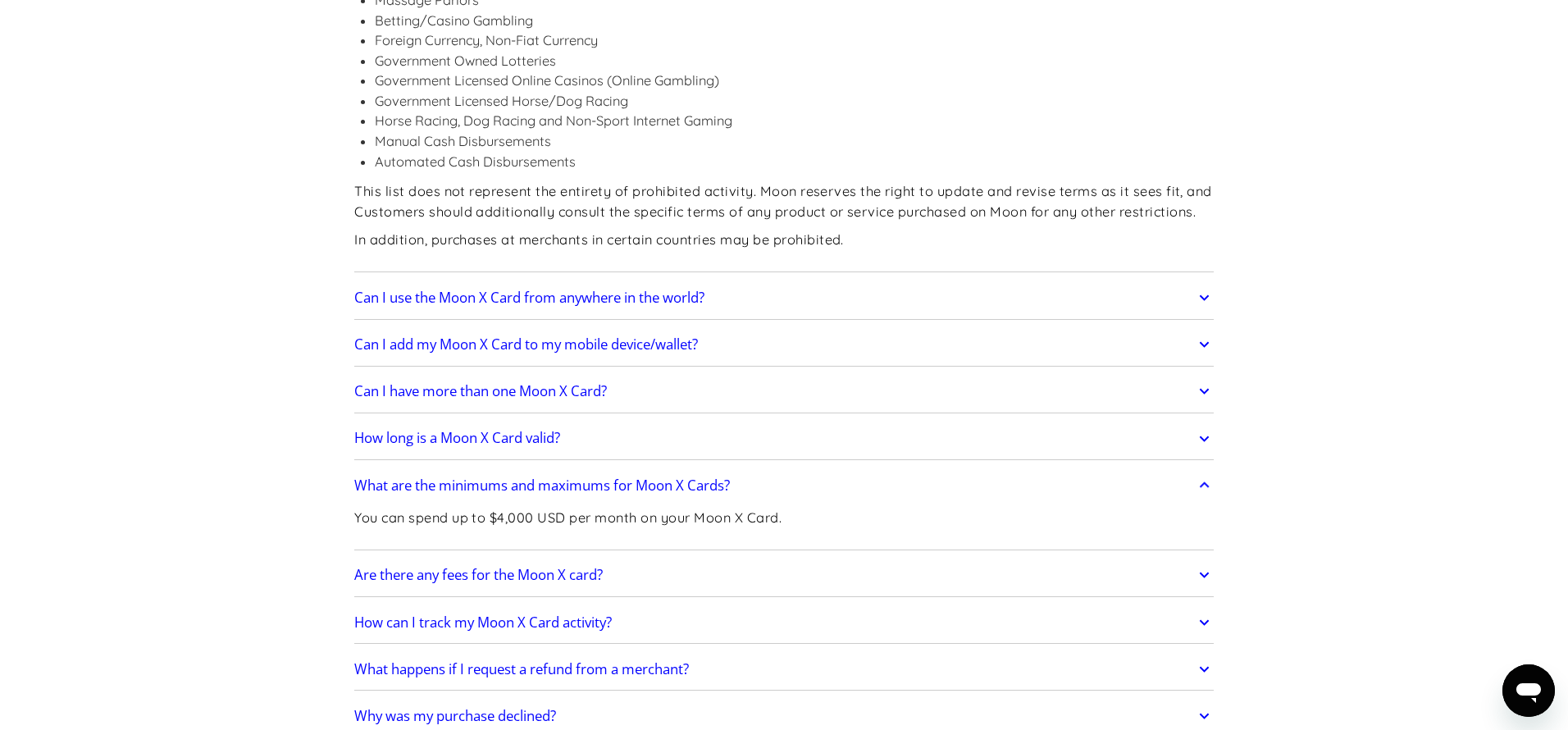
click at [1207, 487] on icon at bounding box center [1204, 485] width 19 height 30
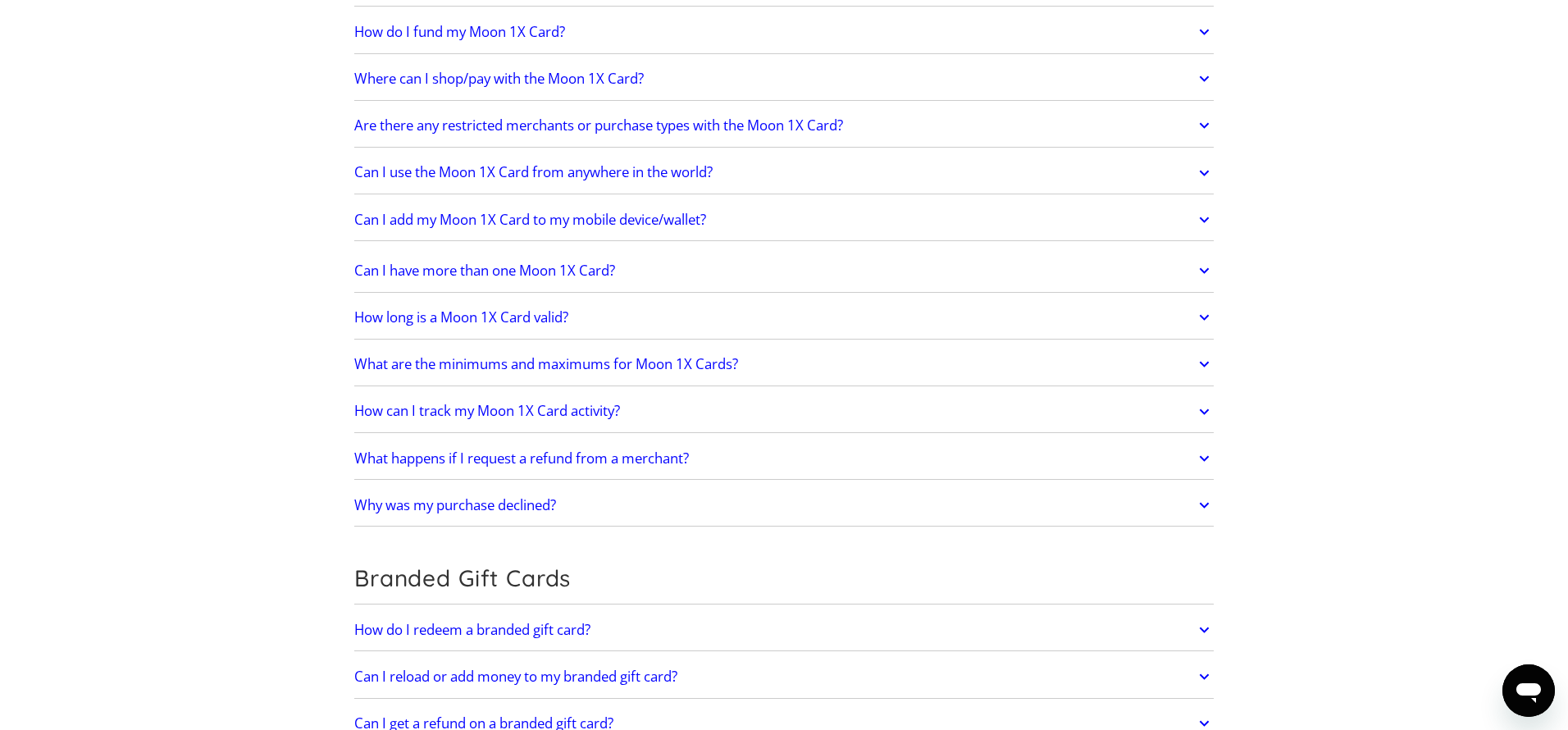
scroll to position [2683, 0]
click at [1204, 506] on icon at bounding box center [1204, 504] width 19 height 30
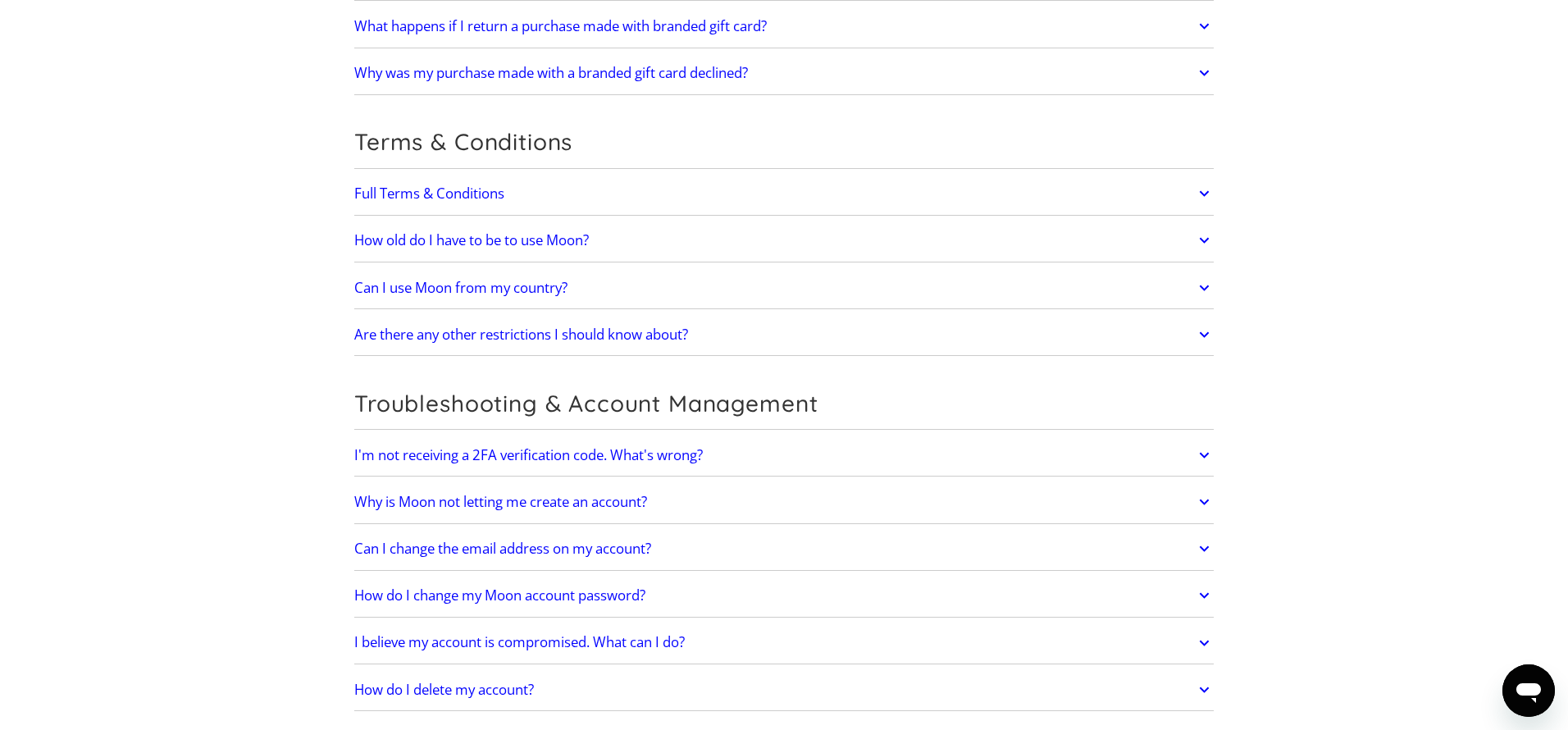
scroll to position [3903, 0]
click at [1204, 459] on icon at bounding box center [1204, 455] width 19 height 30
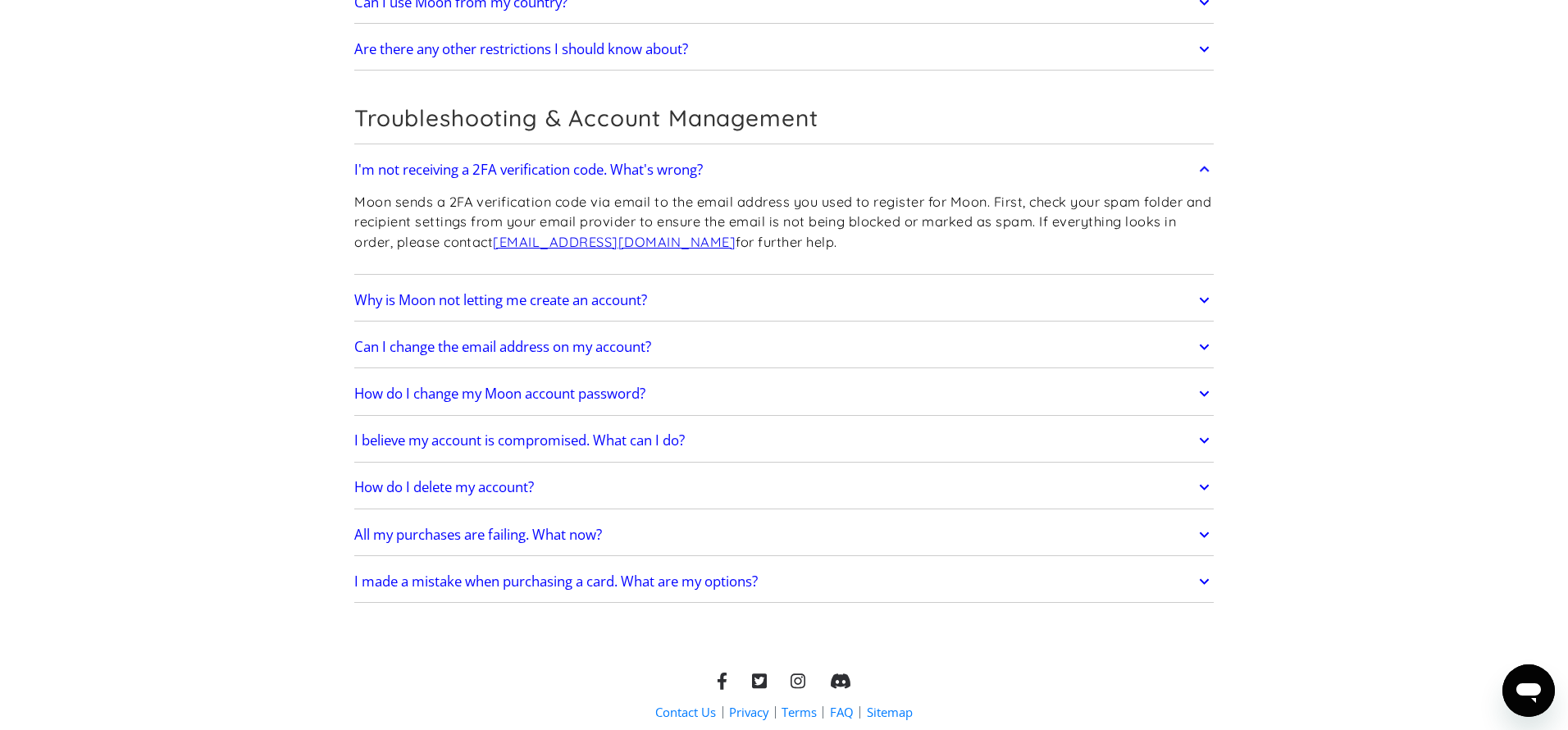
scroll to position [4189, 0]
click at [1203, 530] on icon at bounding box center [1204, 534] width 19 height 30
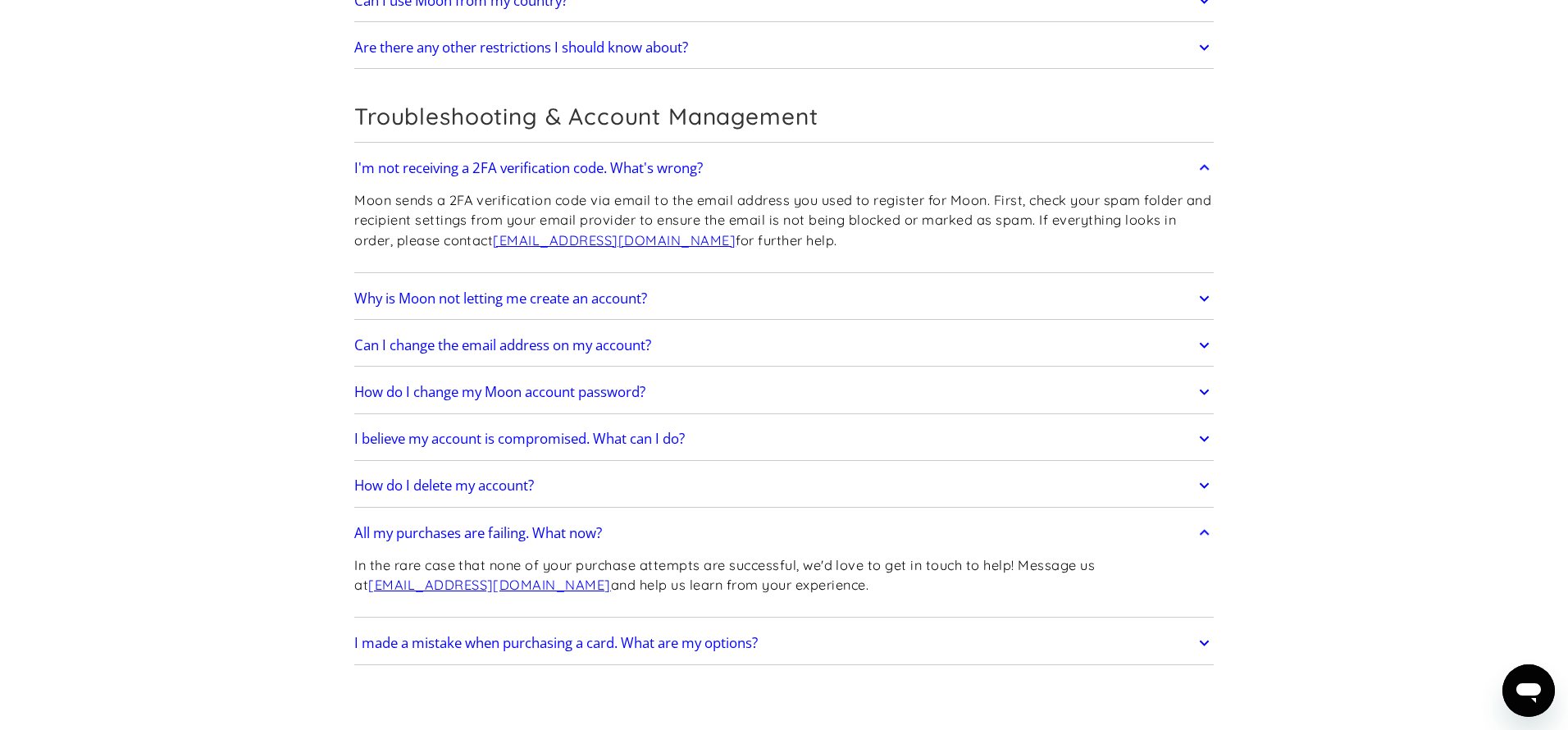
click at [1203, 530] on icon at bounding box center [1204, 534] width 19 height 30
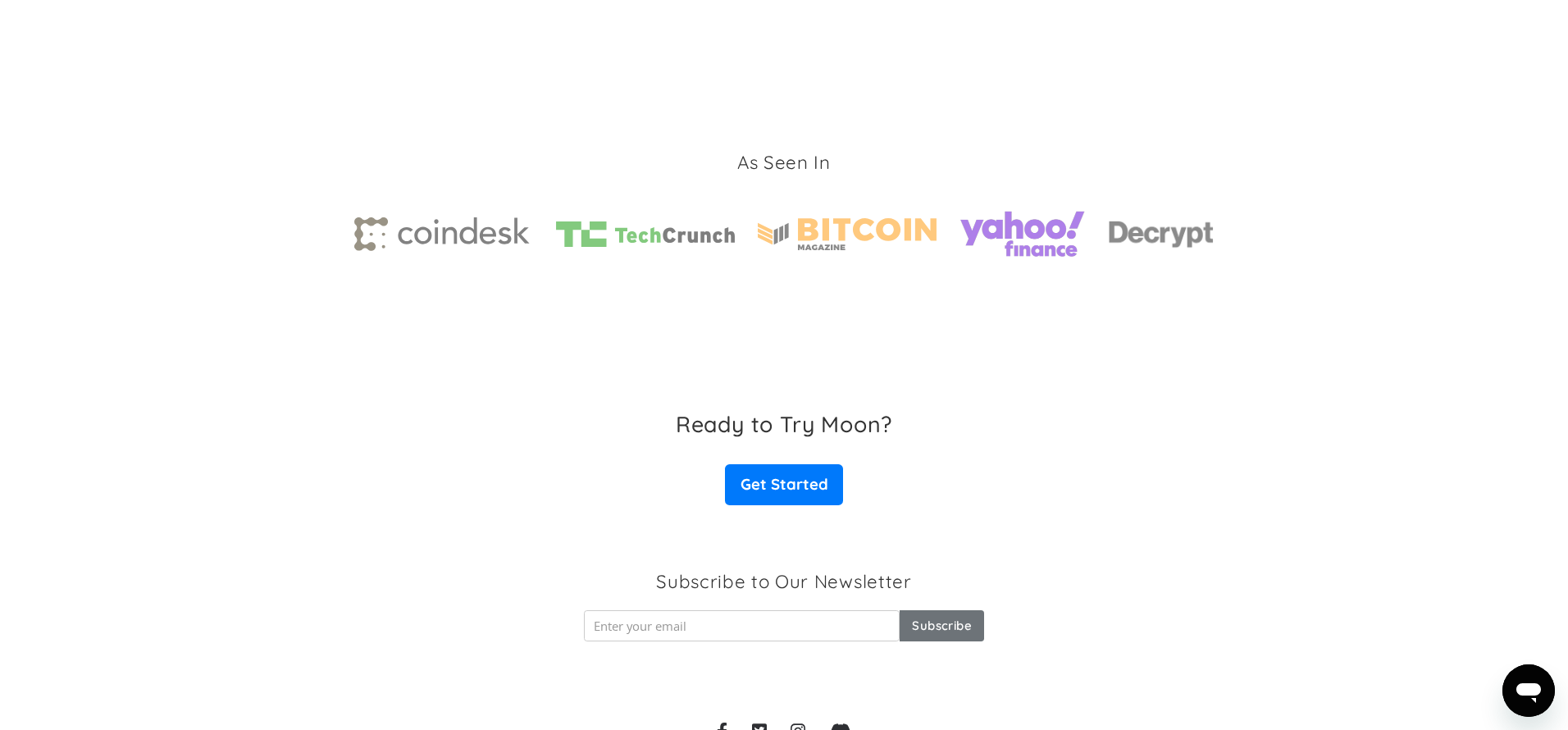
scroll to position [2481, 0]
